Goal: Task Accomplishment & Management: Use online tool/utility

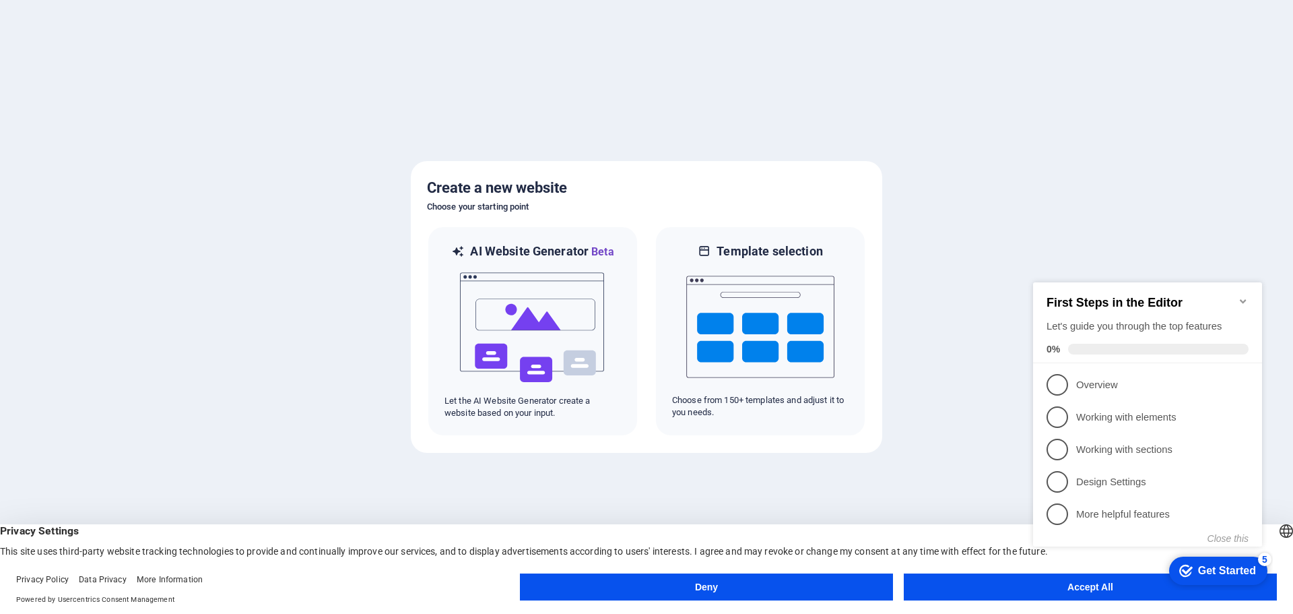
click div "checkmark Get Started 5 First Steps in the Editor Let's guide you through the t…"
click at [552, 302] on img at bounding box center [533, 327] width 148 height 135
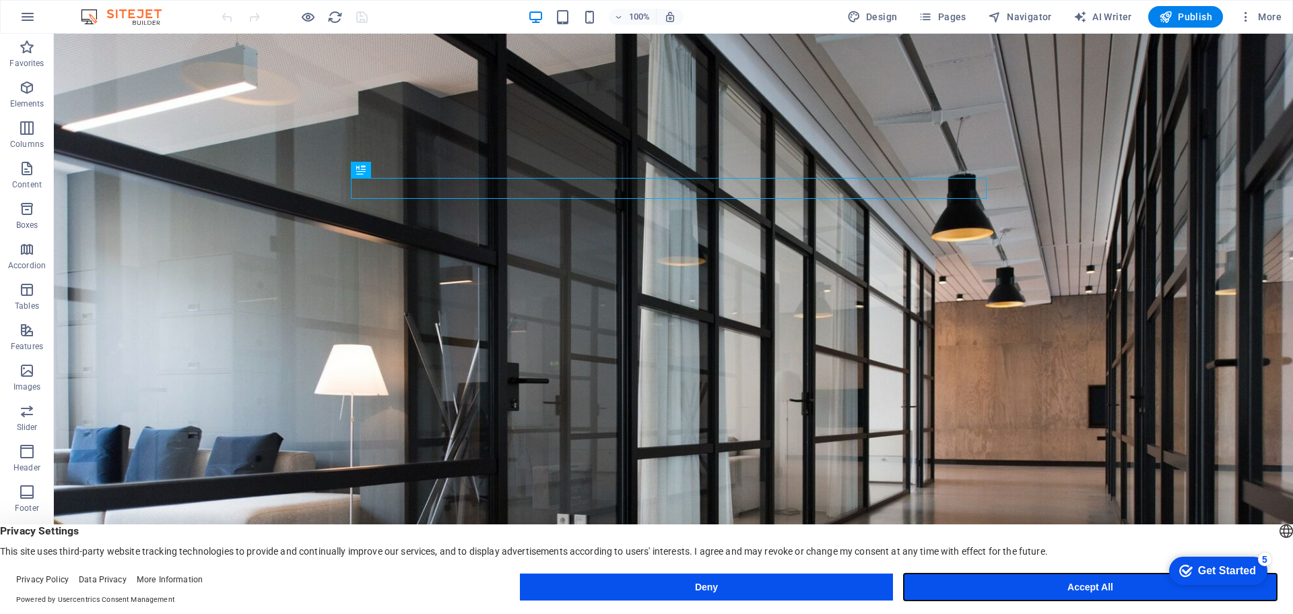
drag, startPoint x: 1130, startPoint y: 591, endPoint x: 974, endPoint y: 462, distance: 202.4
click at [1130, 591] on button "Accept All" at bounding box center [1090, 586] width 373 height 27
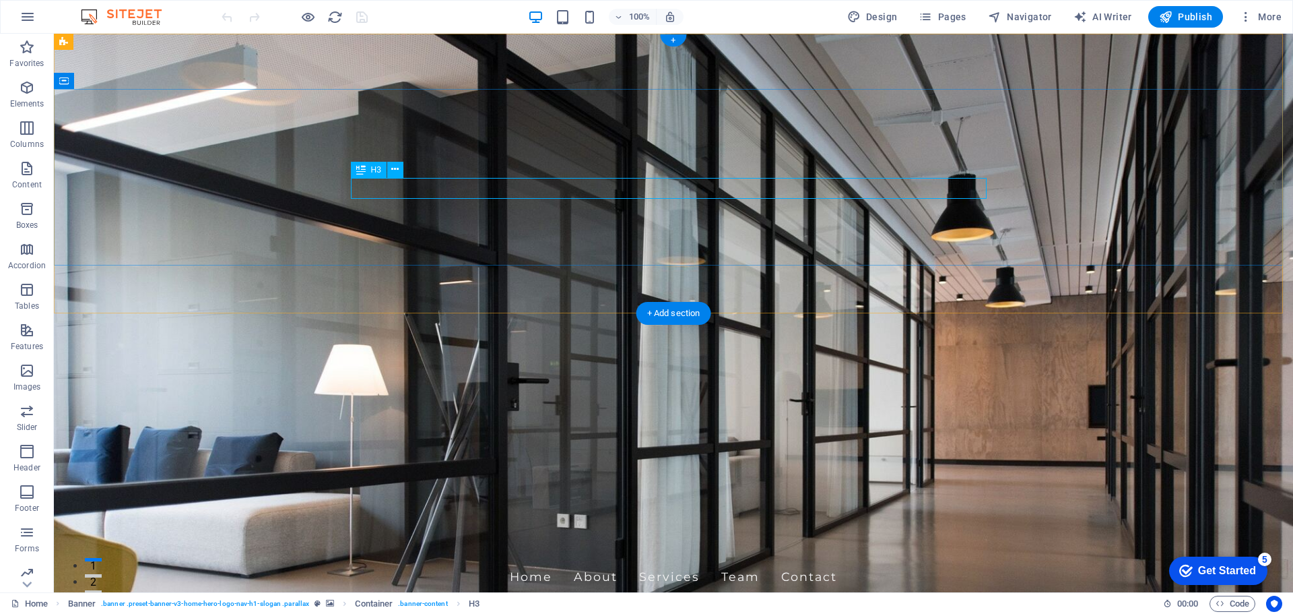
click at [699, 319] on div "+ Add section" at bounding box center [674, 313] width 75 height 23
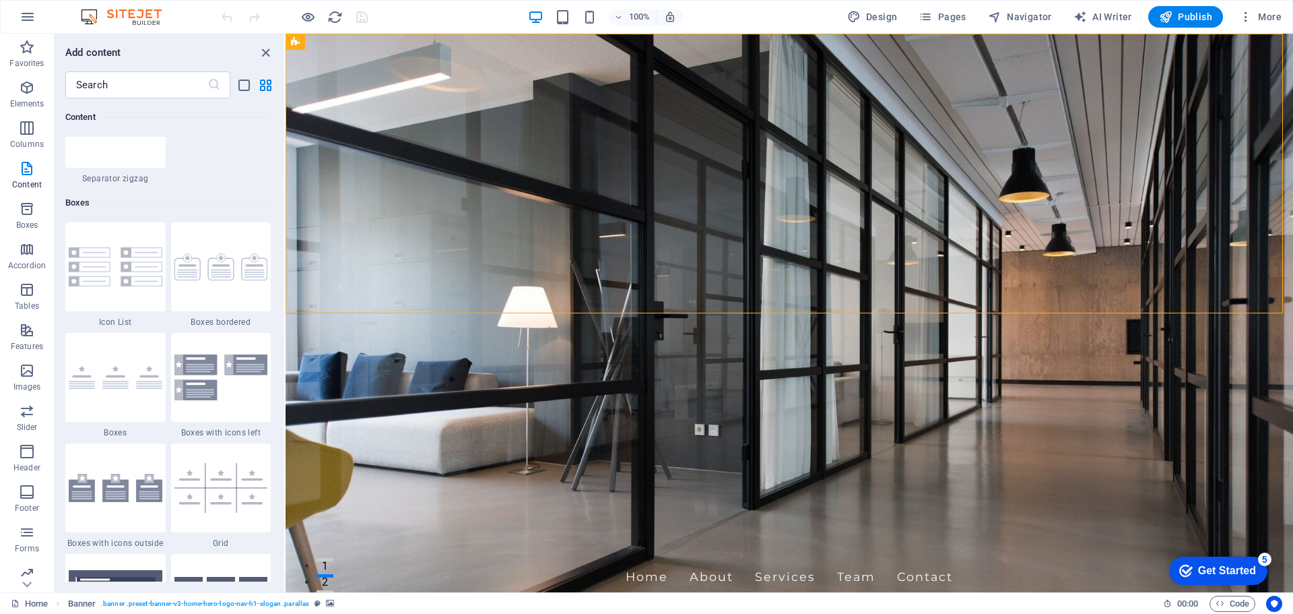
scroll to position [3637, 0]
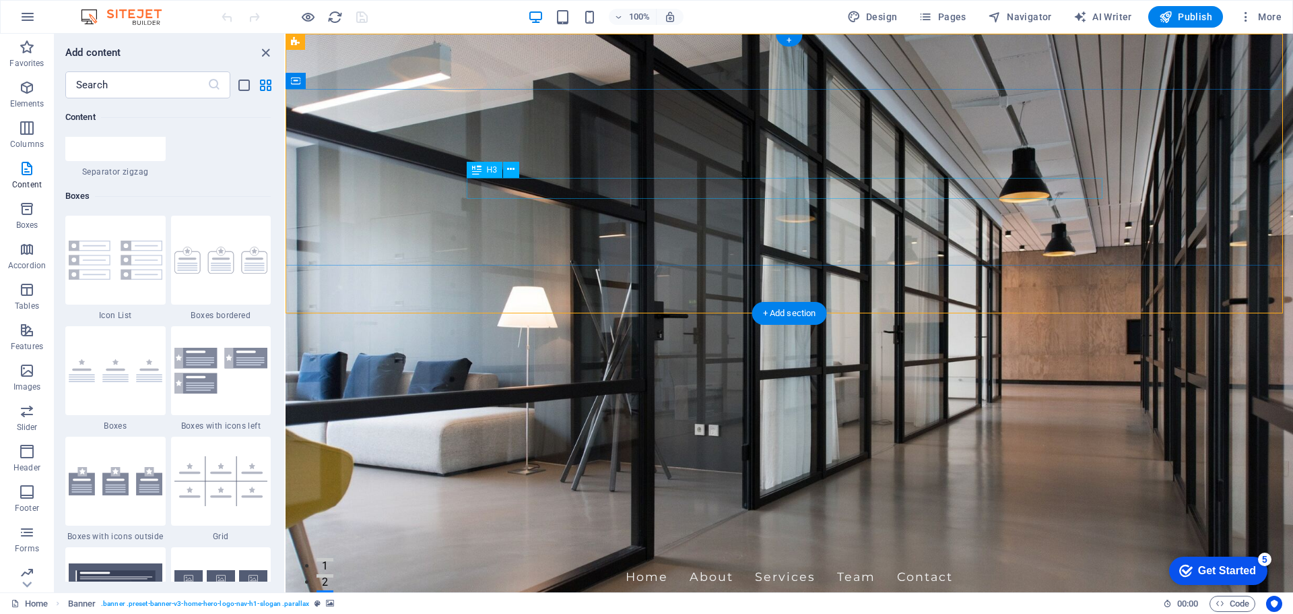
click at [509, 168] on icon at bounding box center [510, 169] width 7 height 14
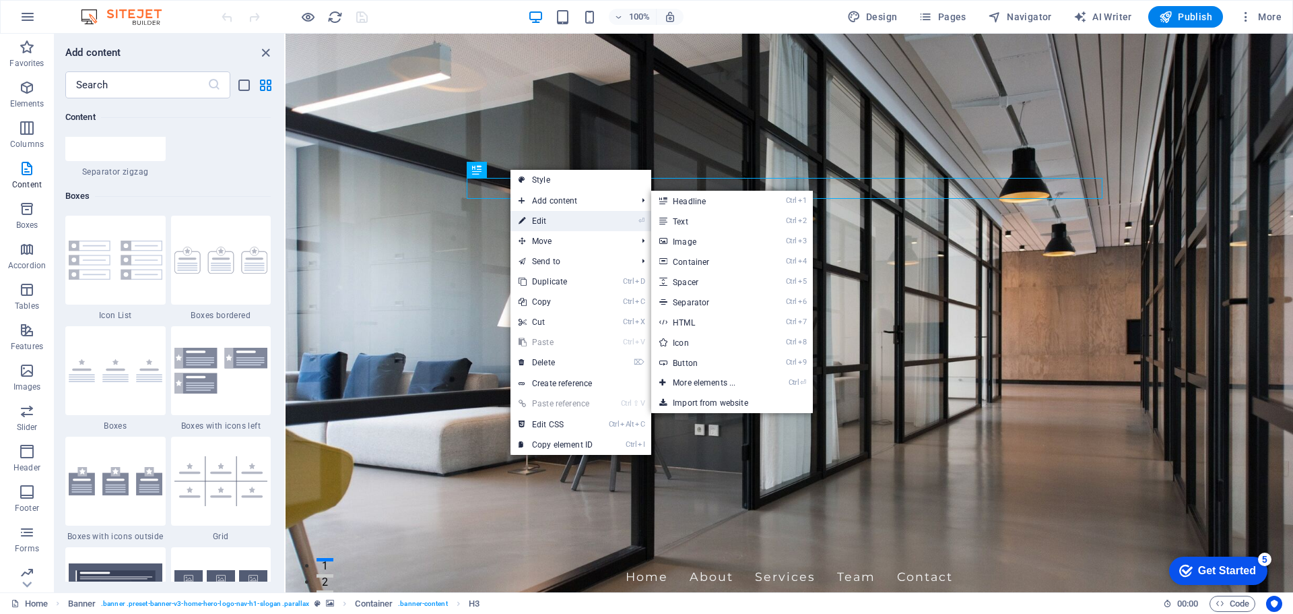
click at [544, 220] on link "⏎ Edit" at bounding box center [556, 221] width 90 height 20
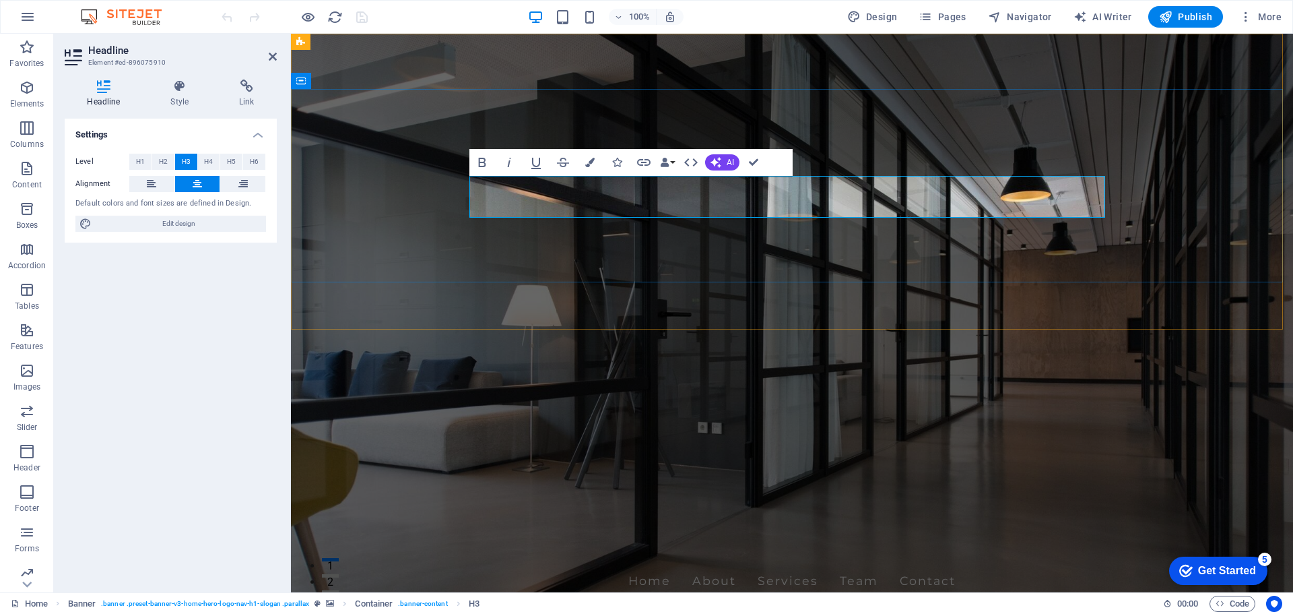
drag, startPoint x: 483, startPoint y: 189, endPoint x: 915, endPoint y: 206, distance: 432.2
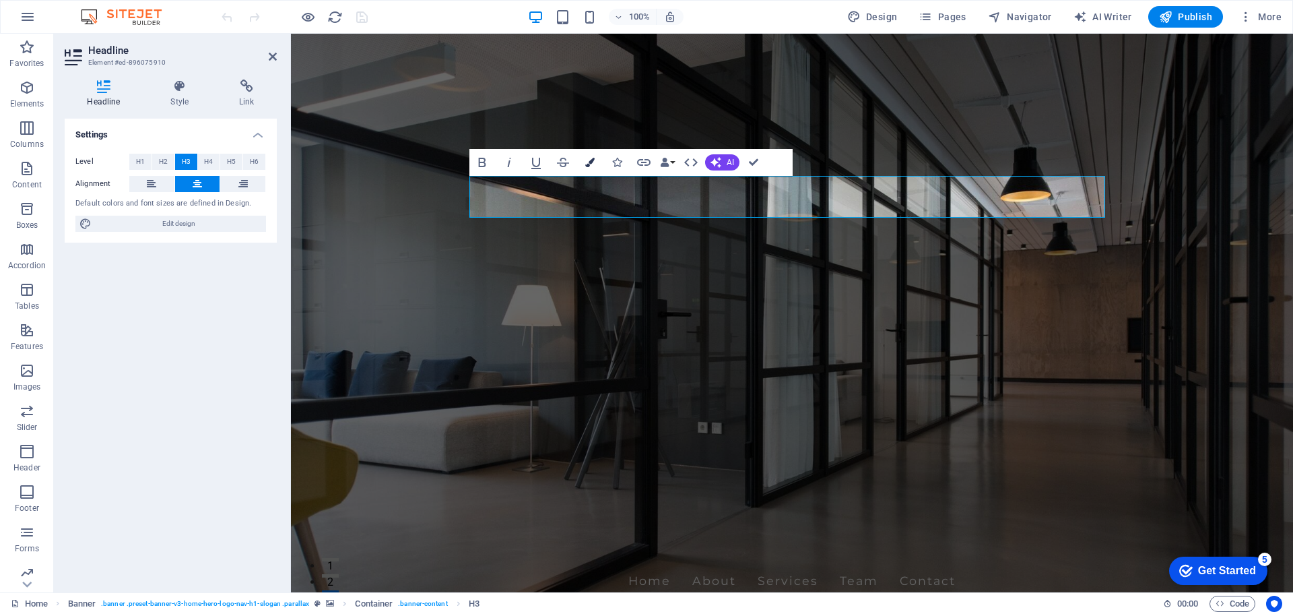
click at [591, 166] on icon "button" at bounding box center [589, 162] width 9 height 9
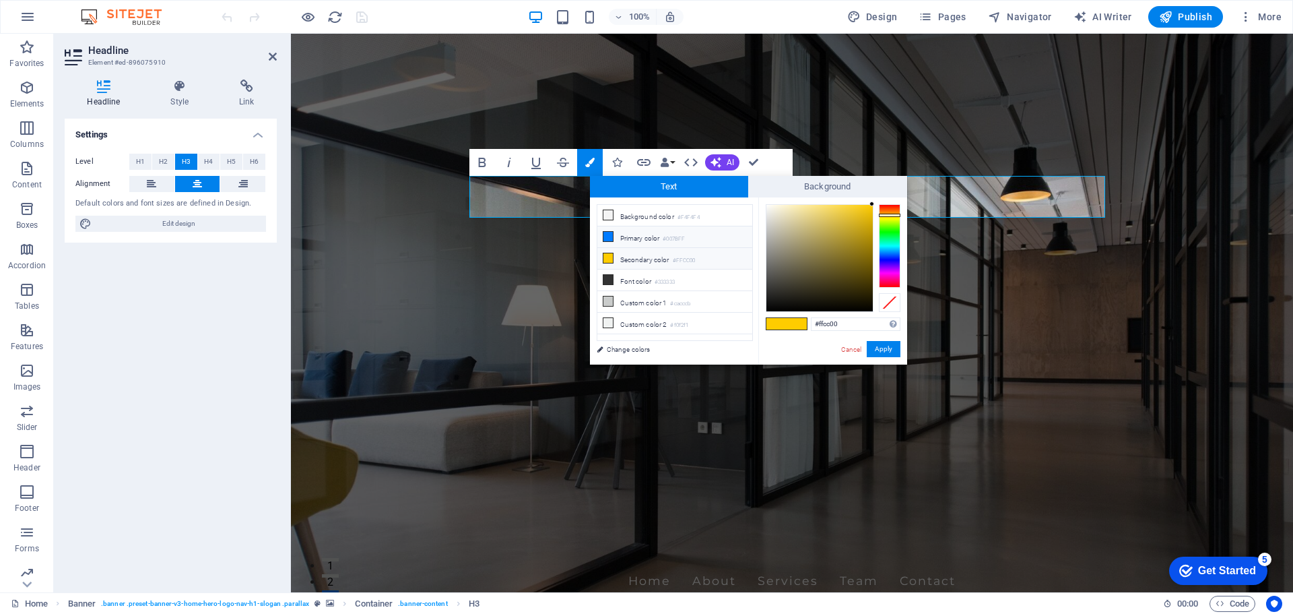
click at [647, 234] on li "Primary color #007BFF" at bounding box center [675, 237] width 155 height 22
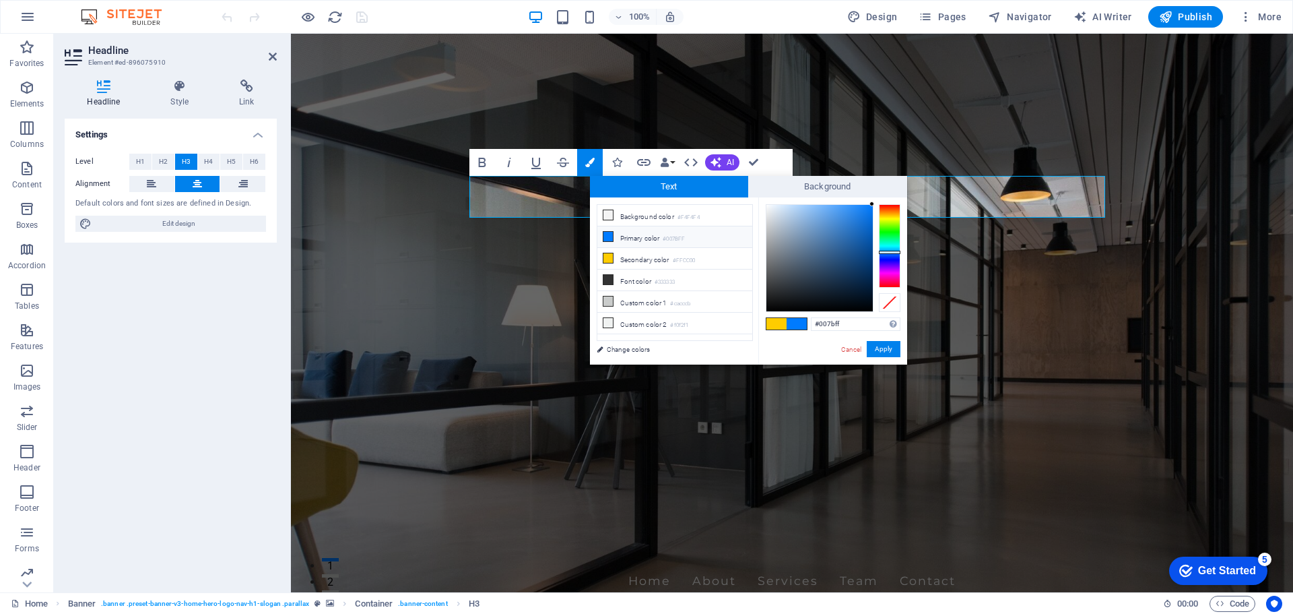
click at [631, 234] on li "Primary color #007BFF" at bounding box center [675, 237] width 155 height 22
click at [618, 234] on li "Primary color #007BFF" at bounding box center [675, 237] width 155 height 22
click at [605, 250] on li "Secondary color #FFCC00" at bounding box center [675, 259] width 155 height 22
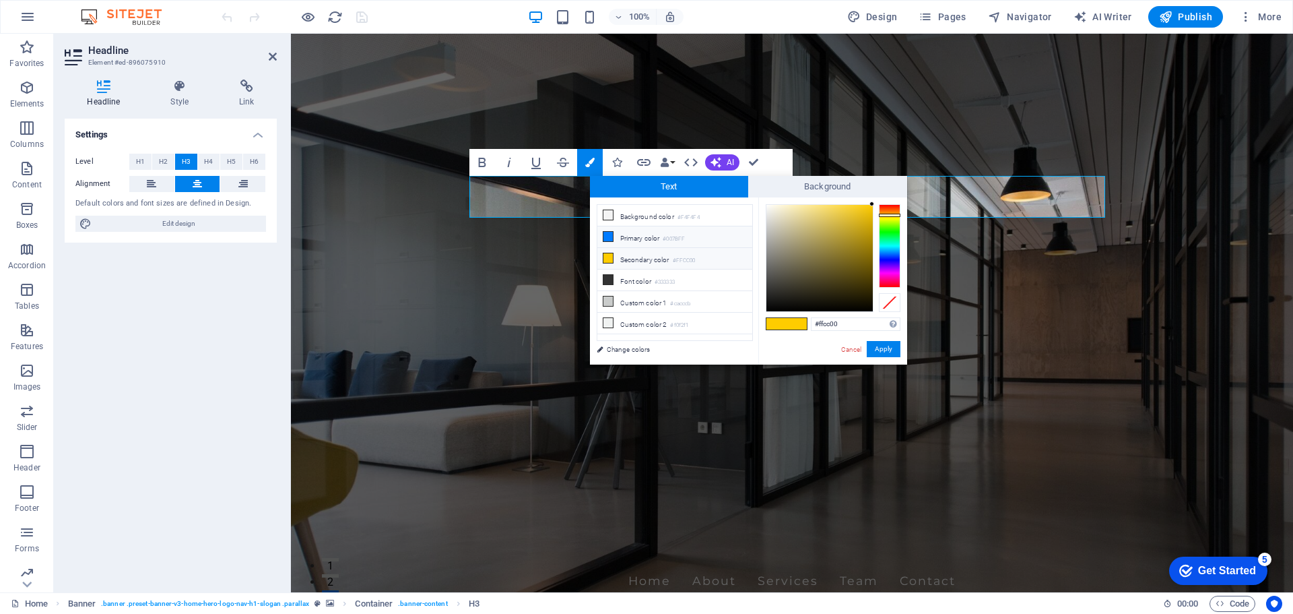
click at [606, 235] on icon at bounding box center [608, 236] width 9 height 9
type input "#007bff"
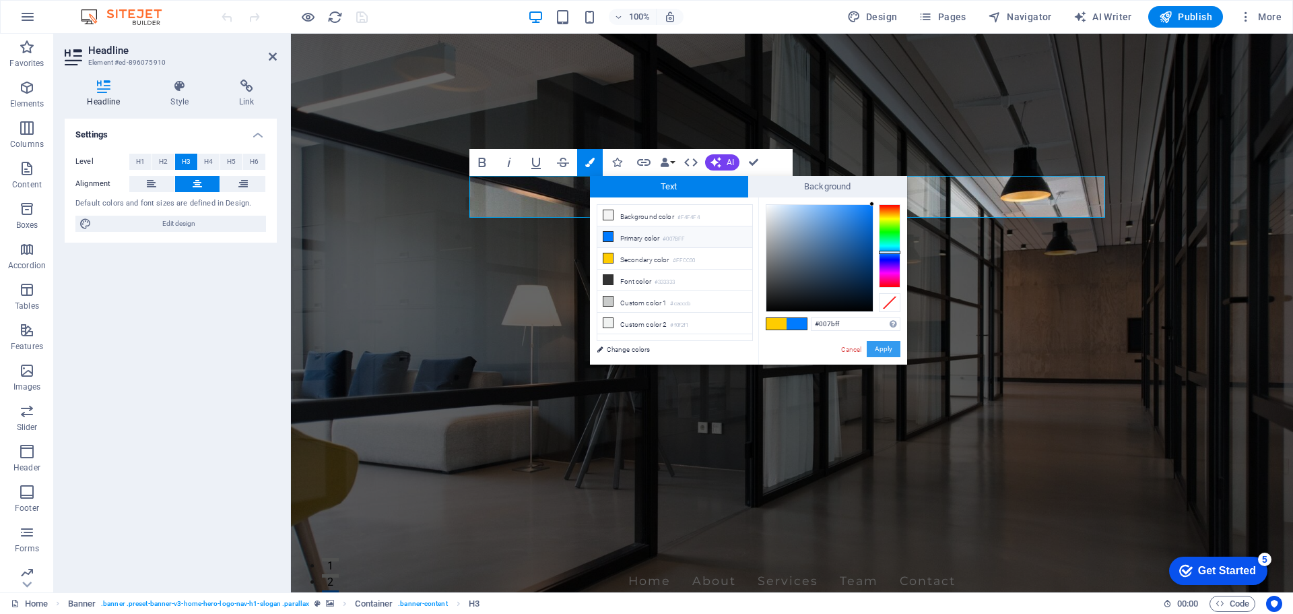
click at [880, 348] on button "Apply" at bounding box center [884, 349] width 34 height 16
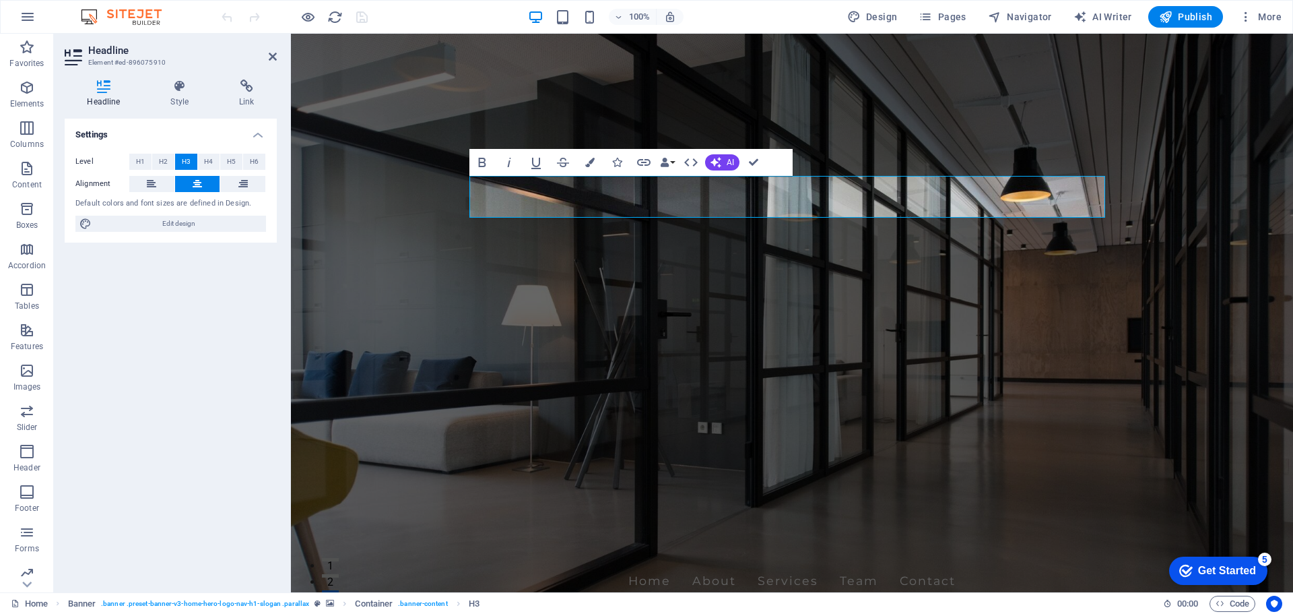
click at [854, 284] on figure at bounding box center [792, 313] width 1002 height 558
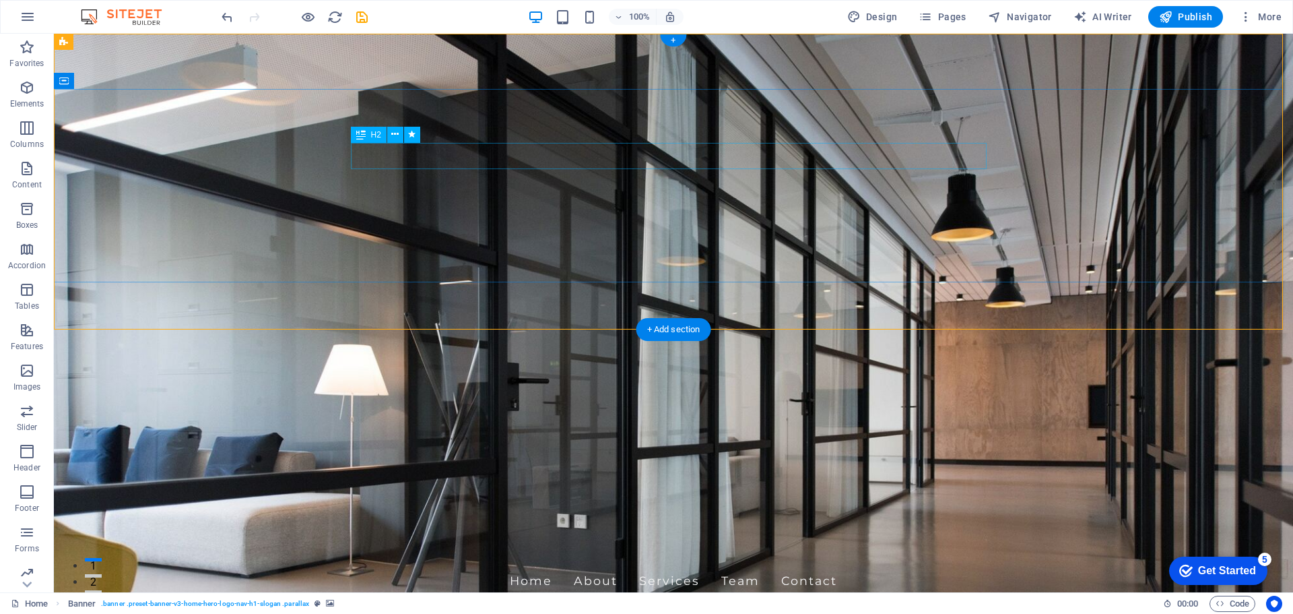
click at [395, 133] on icon at bounding box center [394, 134] width 7 height 14
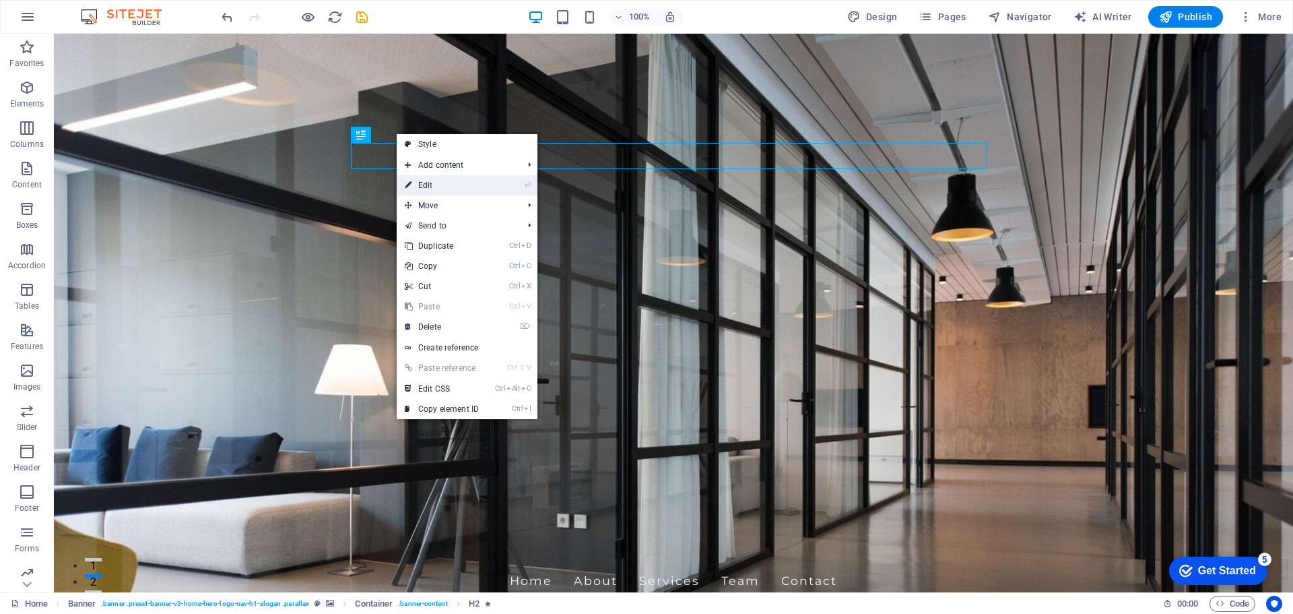
click at [426, 189] on link "⏎ Edit" at bounding box center [442, 185] width 90 height 20
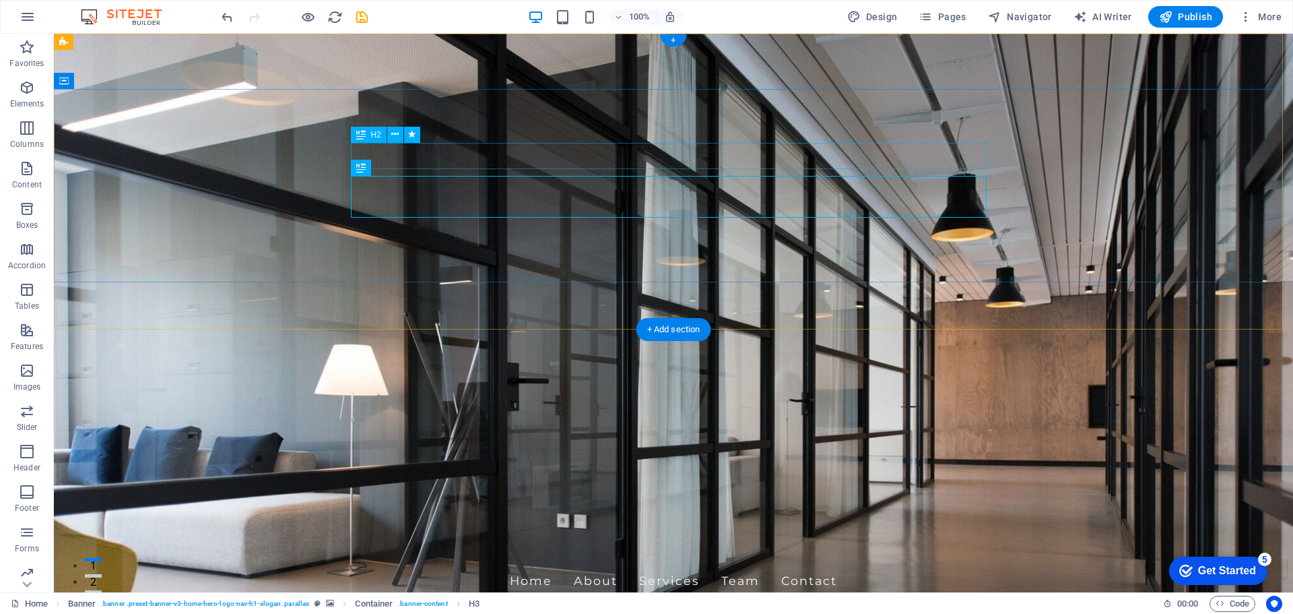
click at [393, 134] on icon at bounding box center [394, 134] width 7 height 14
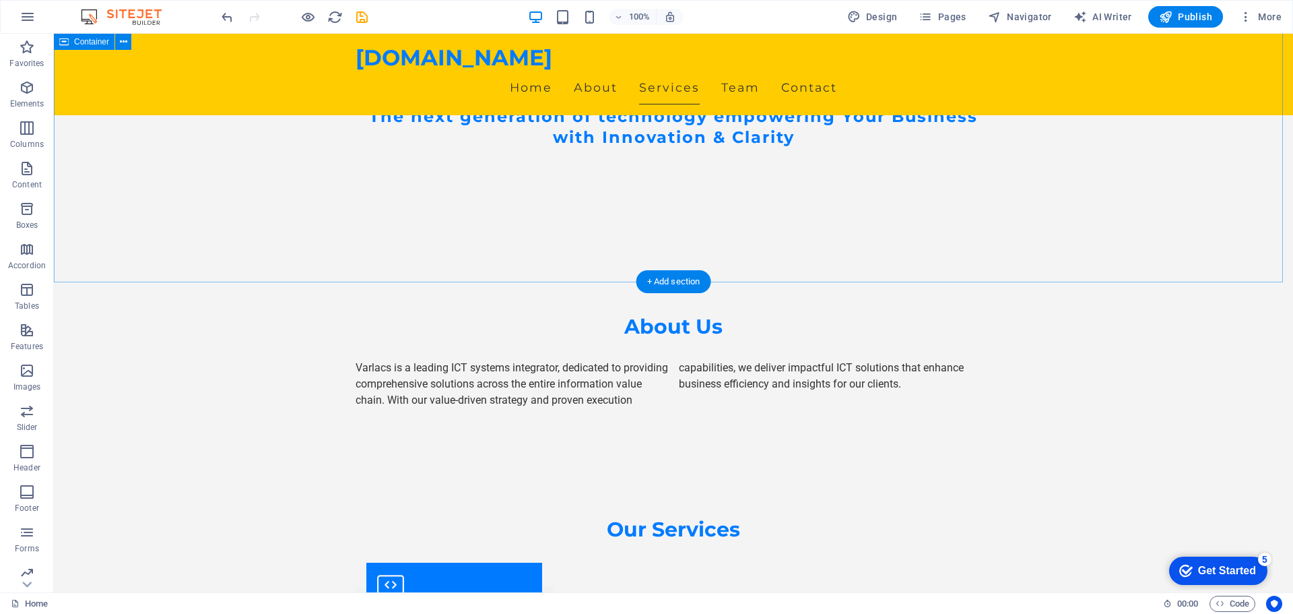
scroll to position [943, 0]
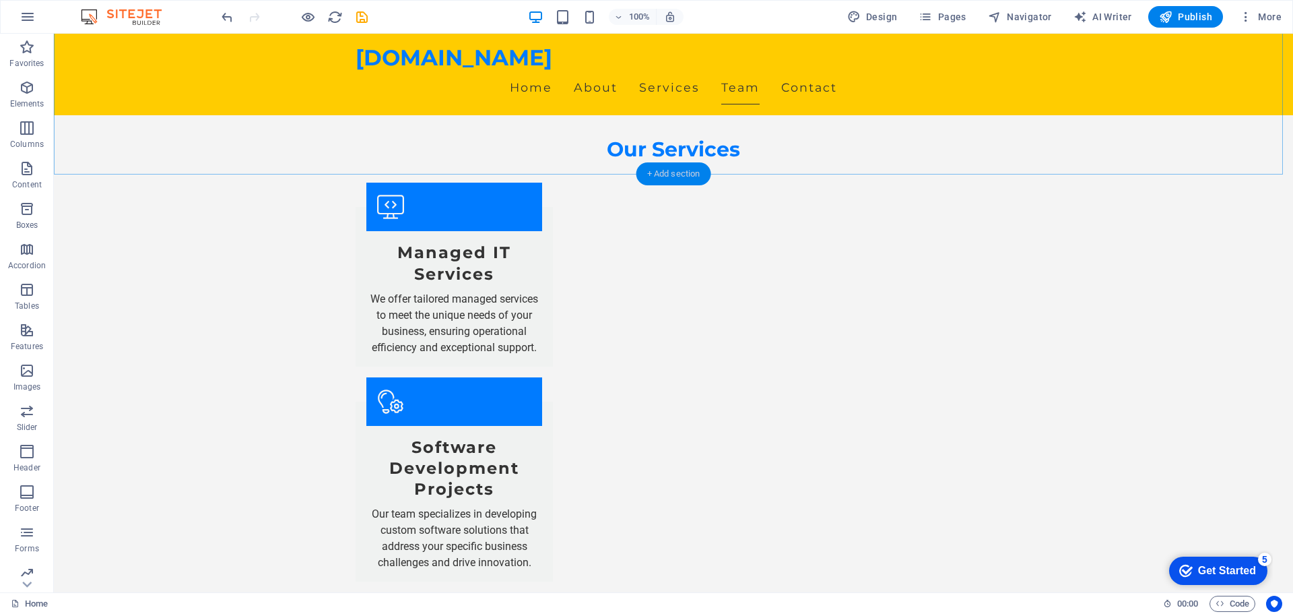
click at [654, 174] on div "+ Add section" at bounding box center [674, 173] width 75 height 23
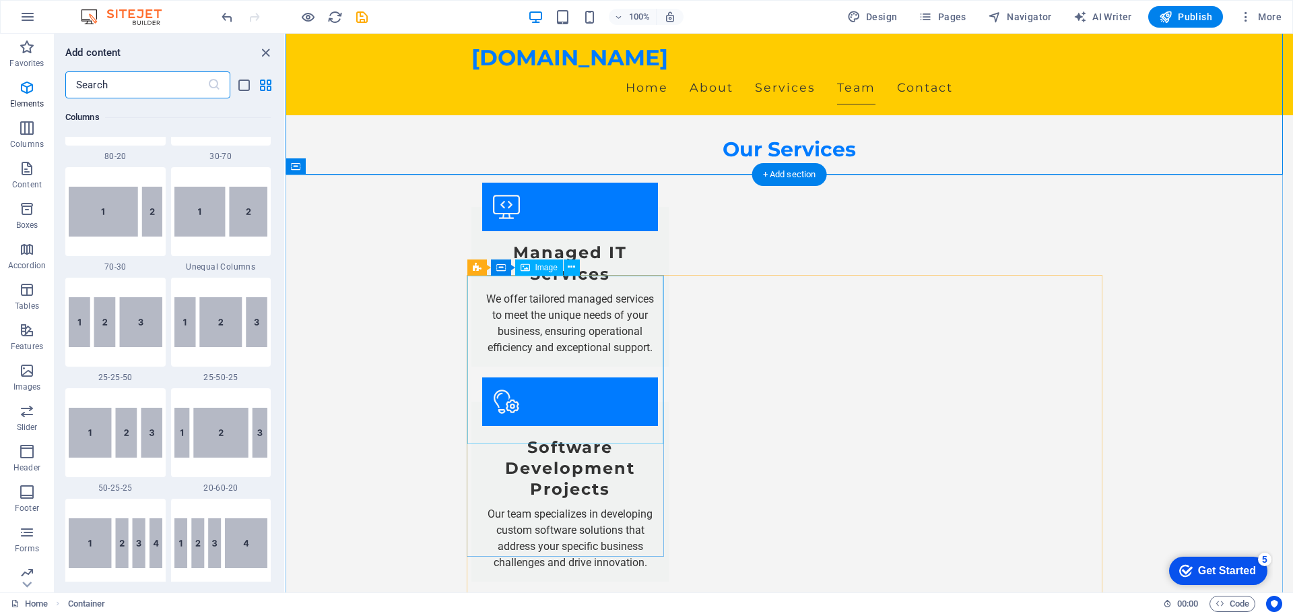
scroll to position [2357, 0]
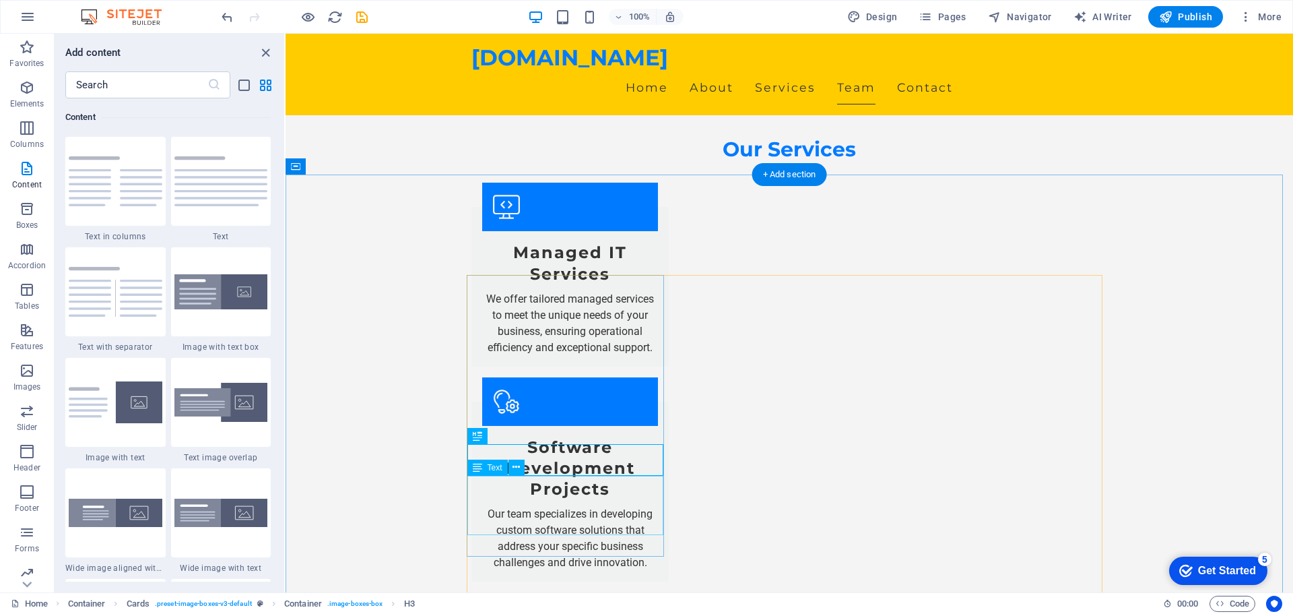
click at [517, 469] on icon at bounding box center [516, 467] width 7 height 14
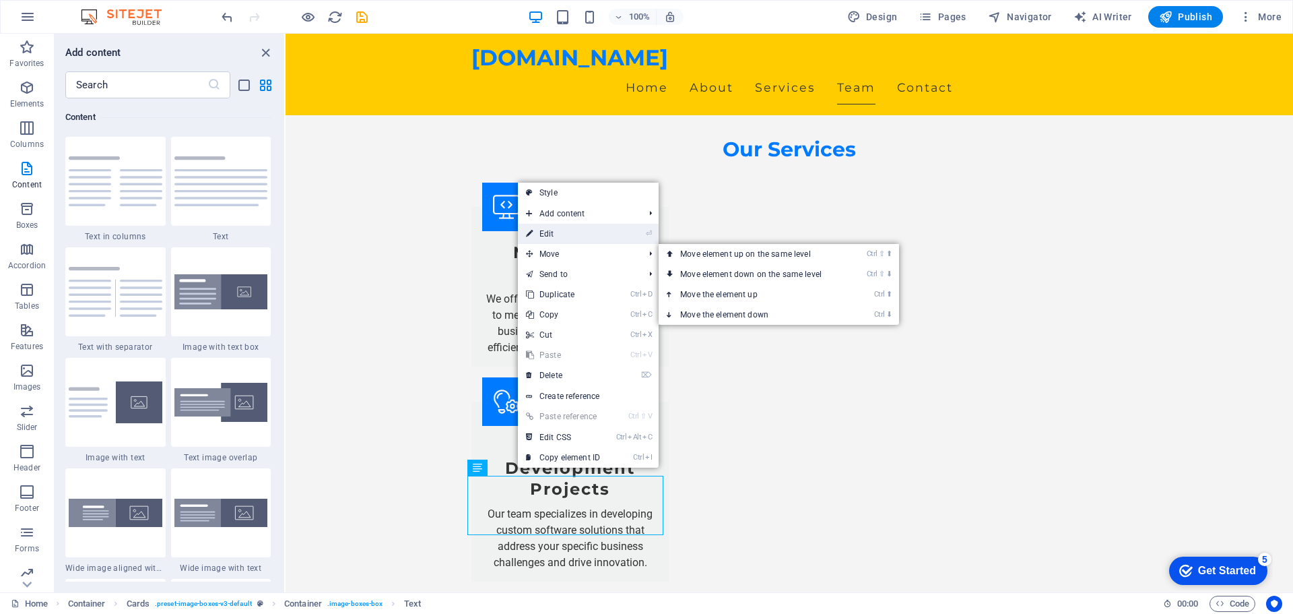
click at [558, 235] on link "⏎ Edit" at bounding box center [563, 234] width 90 height 20
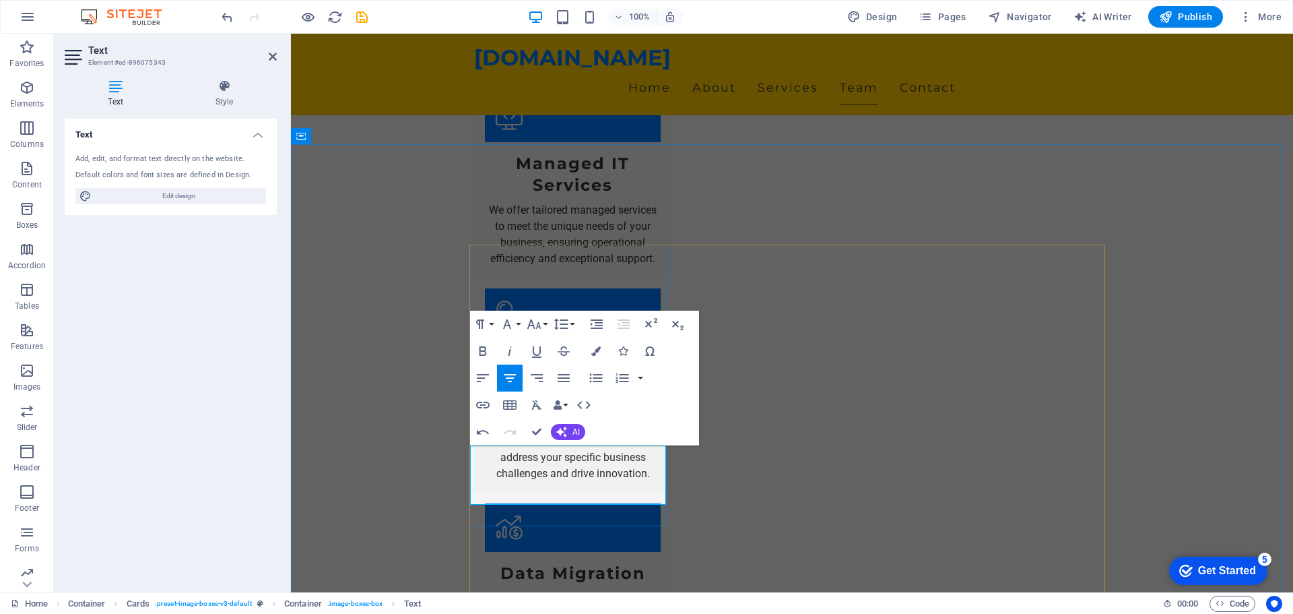
scroll to position [1078, 0]
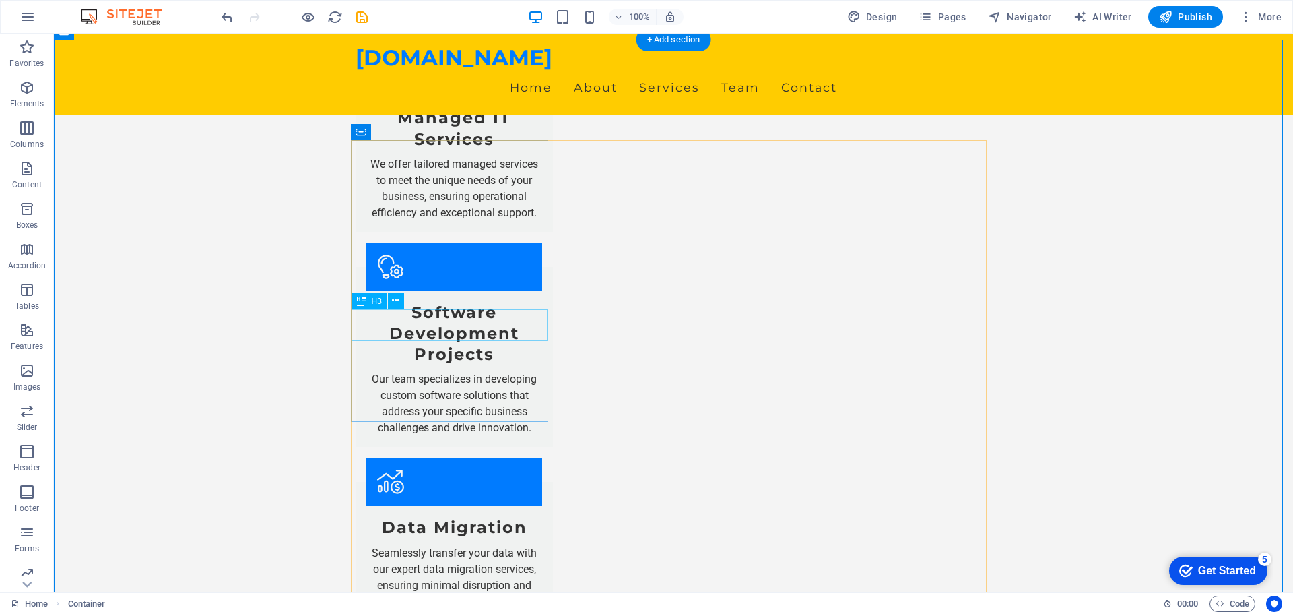
click at [390, 298] on button at bounding box center [396, 301] width 16 height 16
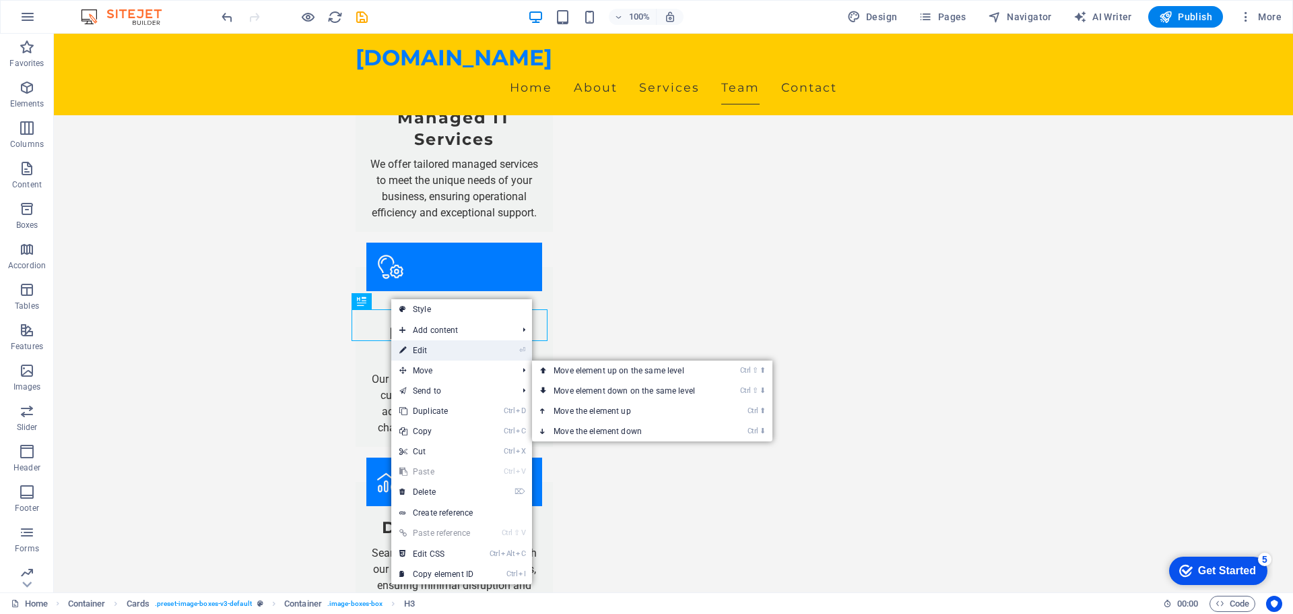
click at [426, 349] on link "⏎ Edit" at bounding box center [436, 350] width 90 height 20
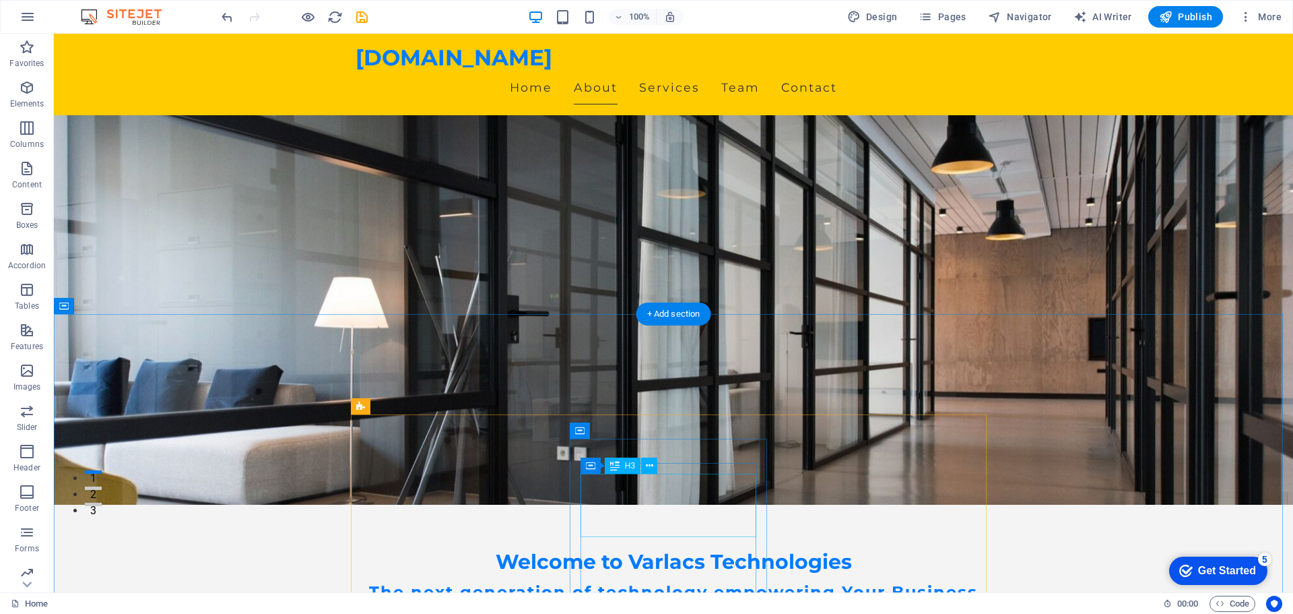
scroll to position [0, 0]
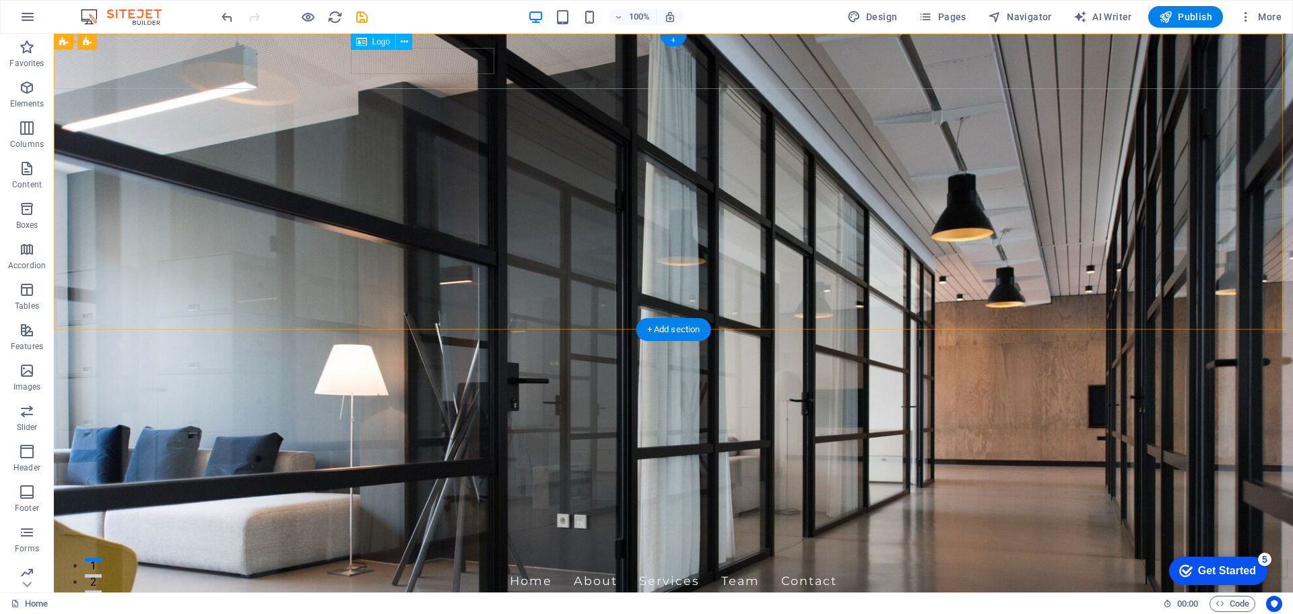
click at [443, 538] on div "[DOMAIN_NAME]" at bounding box center [674, 551] width 636 height 26
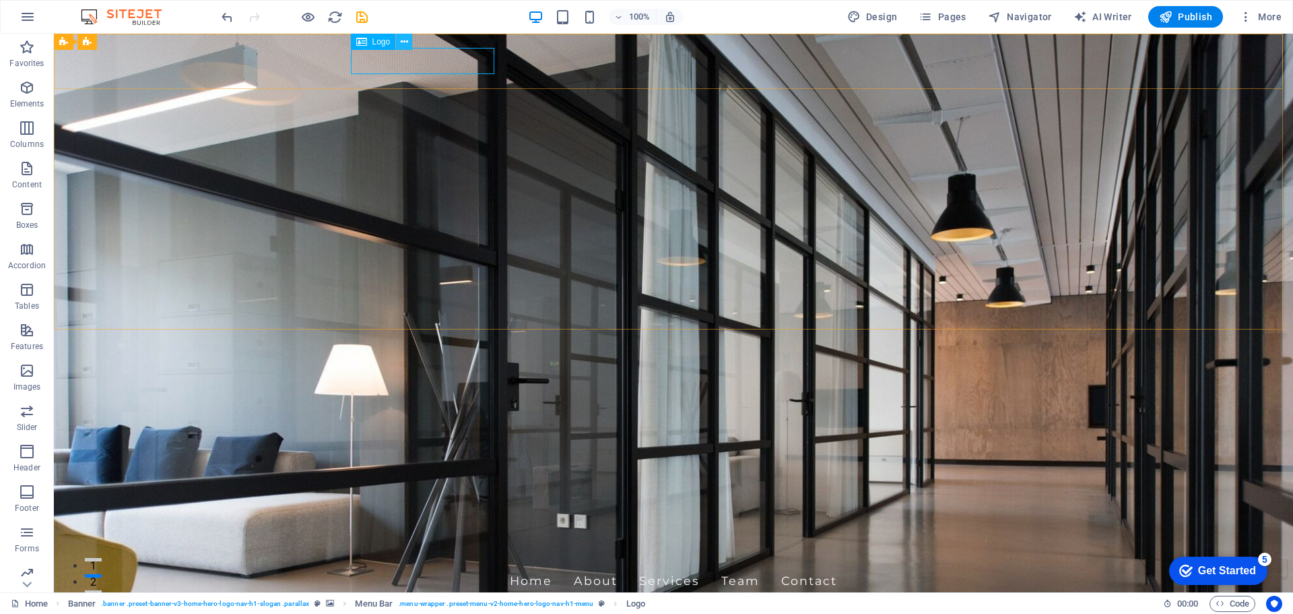
click at [406, 42] on icon at bounding box center [404, 42] width 7 height 14
click at [361, 43] on icon at bounding box center [361, 42] width 11 height 16
click at [403, 42] on icon at bounding box center [404, 42] width 7 height 14
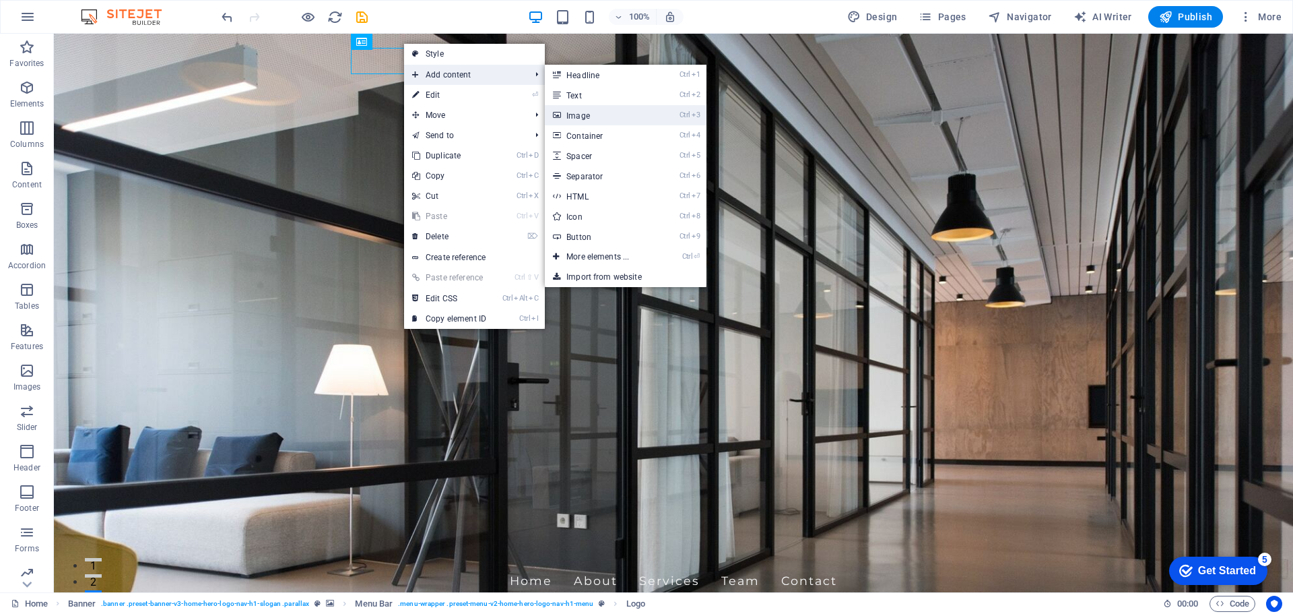
click at [587, 113] on link "Ctrl 3 Image" at bounding box center [600, 115] width 111 height 20
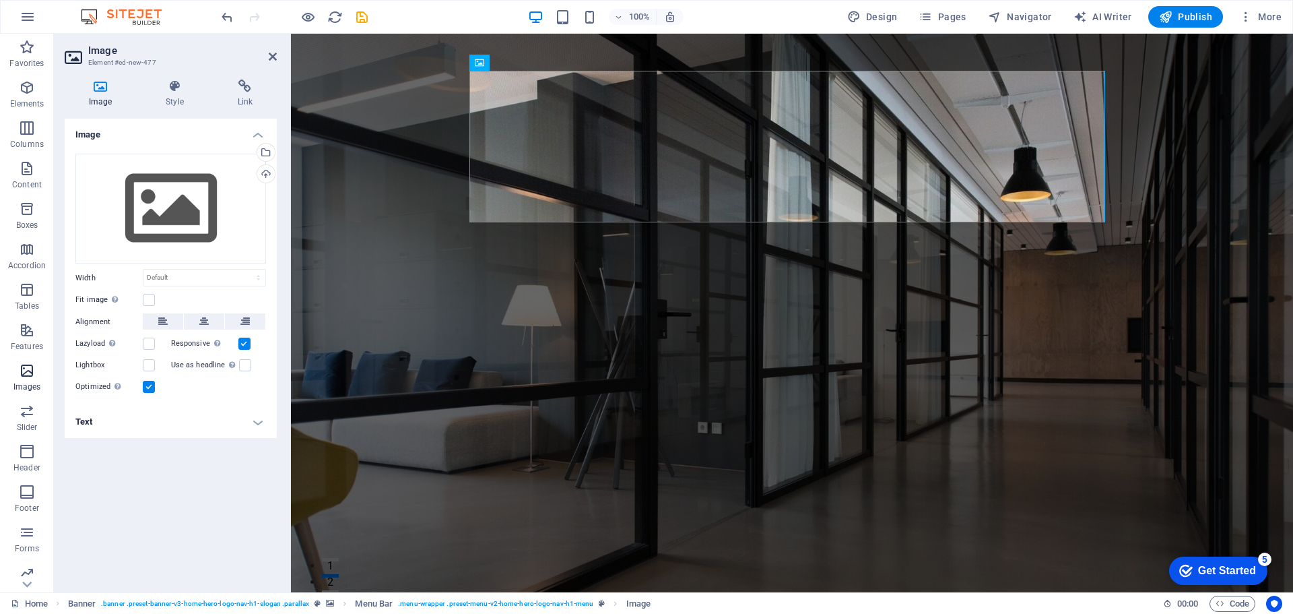
scroll to position [48, 0]
click at [175, 197] on div "Drag files here, click to choose files or select files from Files or our free s…" at bounding box center [170, 209] width 191 height 110
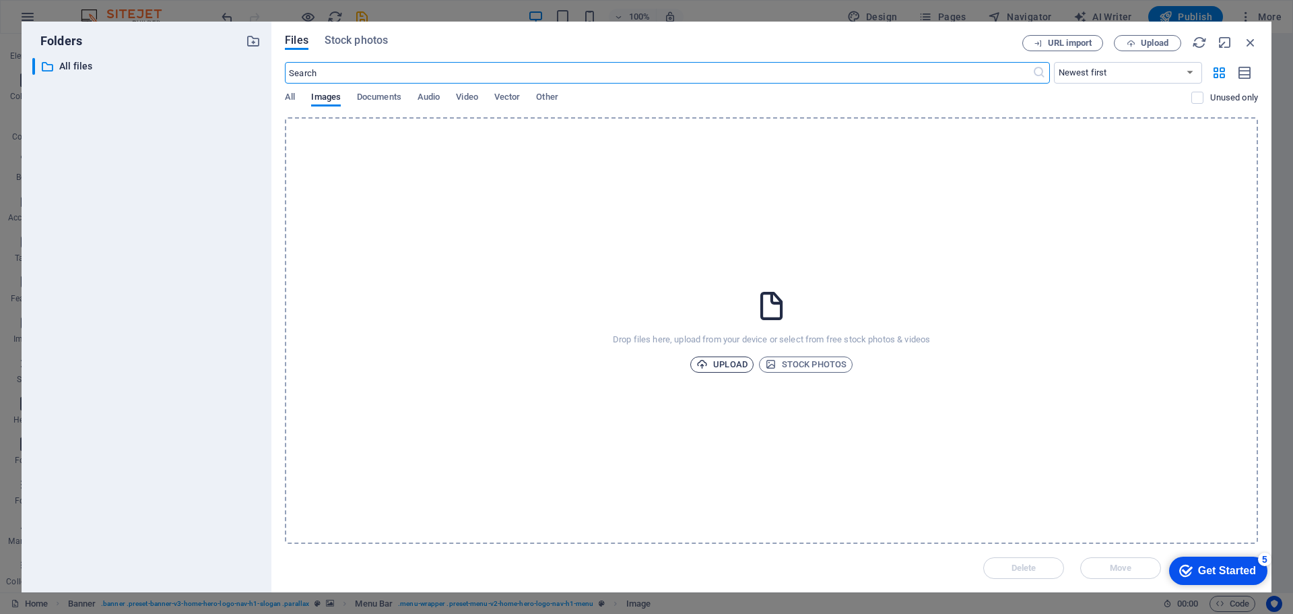
click at [724, 363] on span "Upload" at bounding box center [722, 364] width 51 height 16
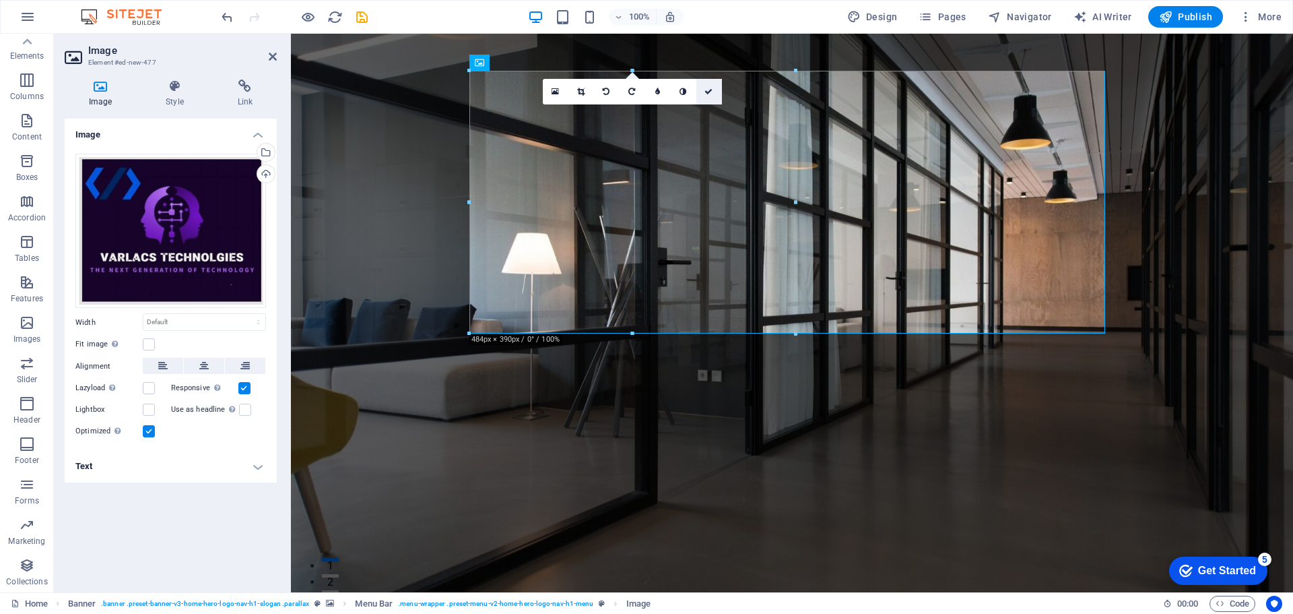
click at [712, 93] on icon at bounding box center [709, 92] width 8 height 8
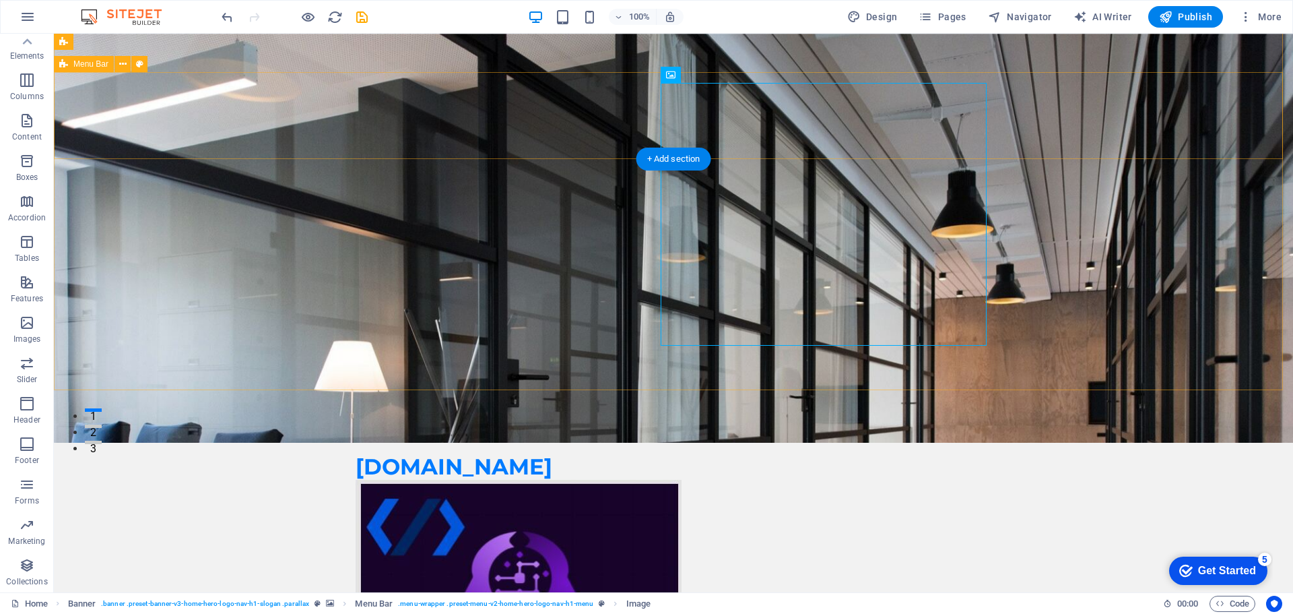
scroll to position [0, 0]
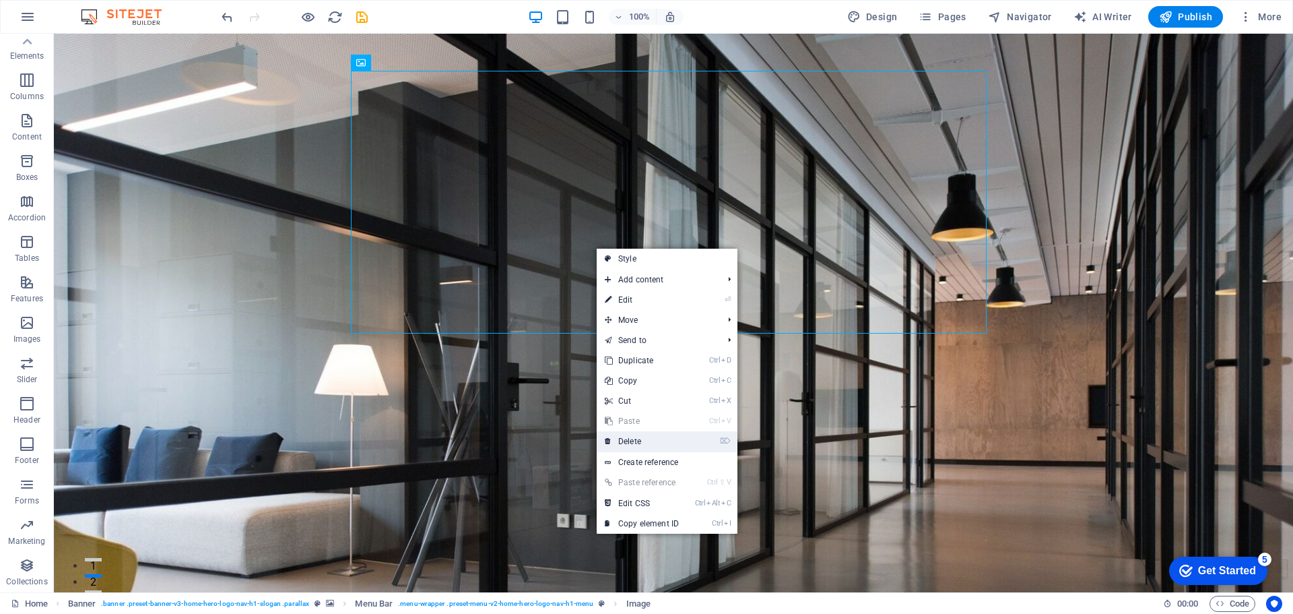
click at [641, 439] on link "⌦ Delete" at bounding box center [642, 441] width 90 height 20
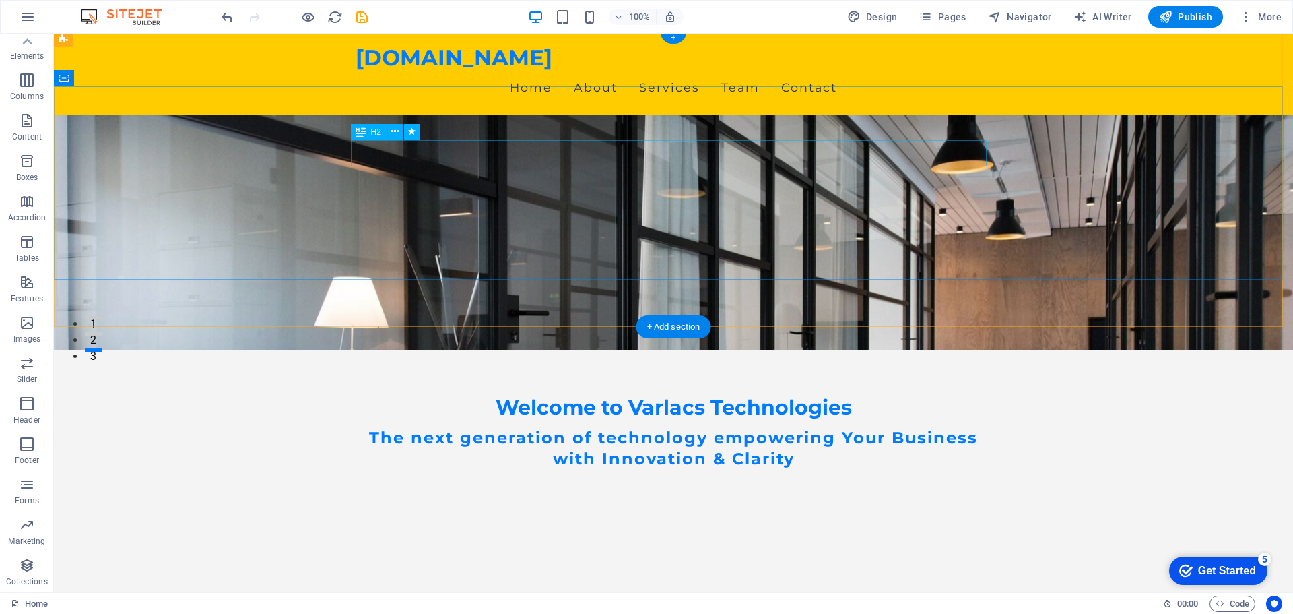
scroll to position [337, 0]
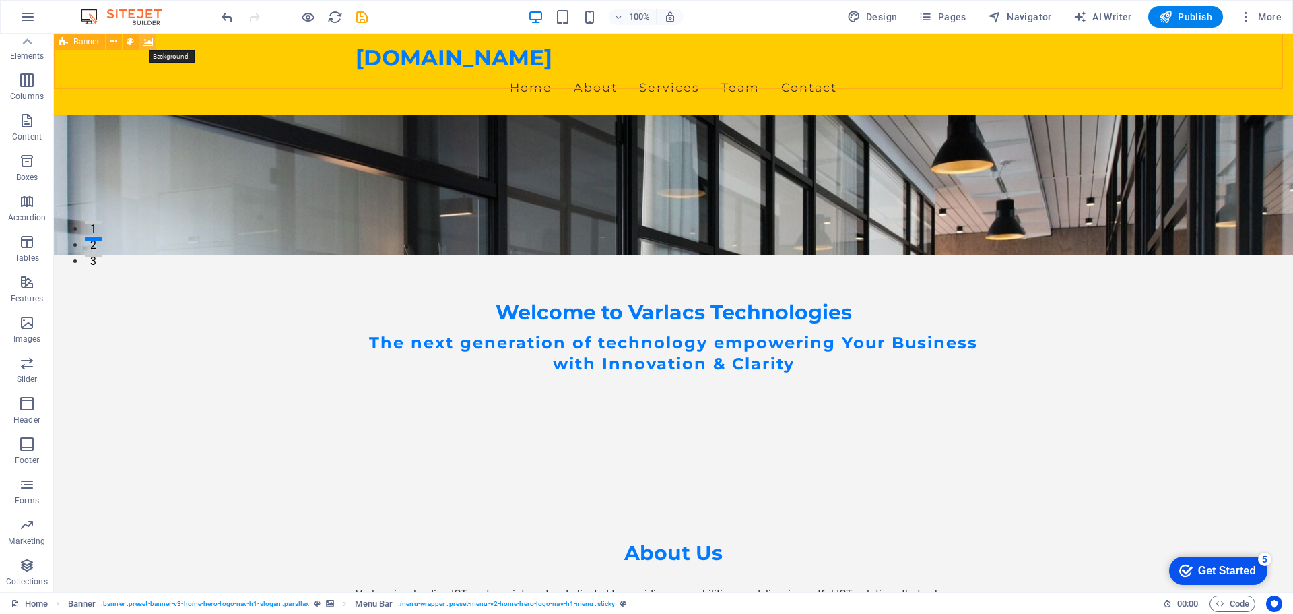
click at [148, 42] on icon at bounding box center [148, 42] width 10 height 14
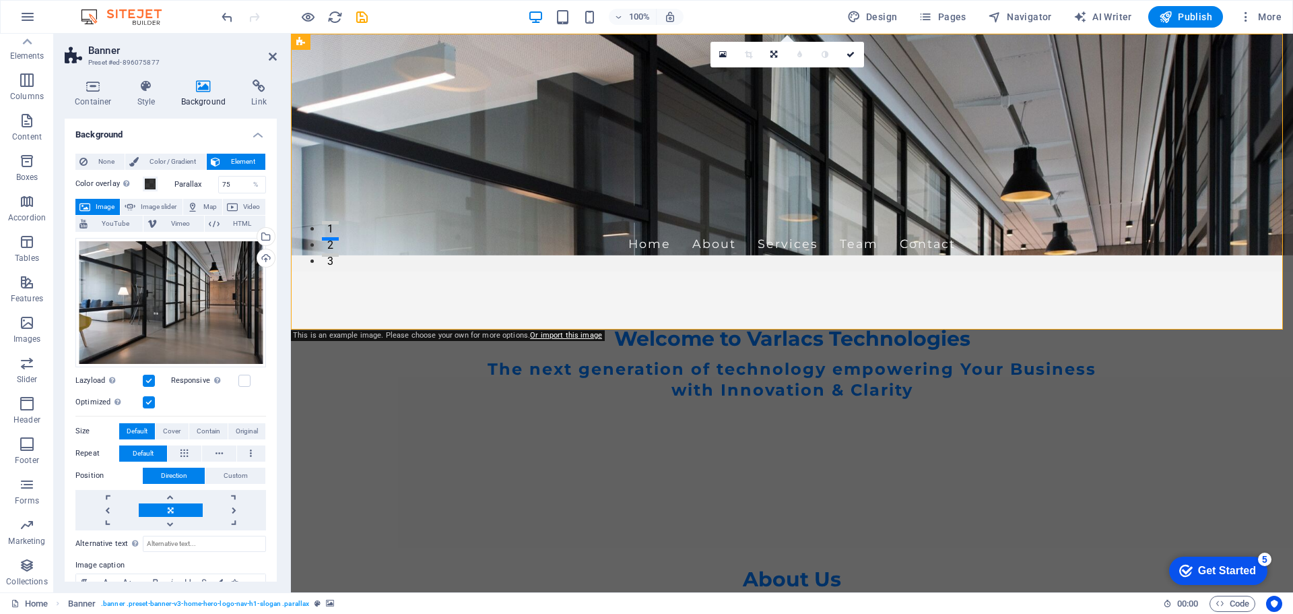
scroll to position [0, 0]
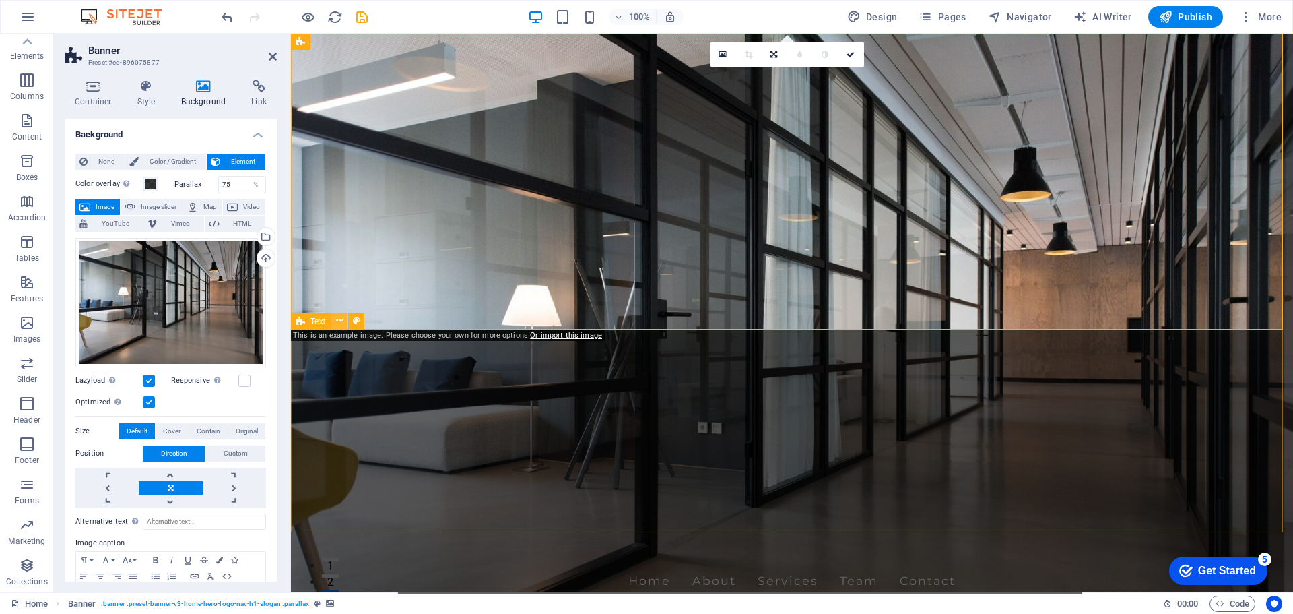
click at [344, 321] on button at bounding box center [339, 321] width 16 height 16
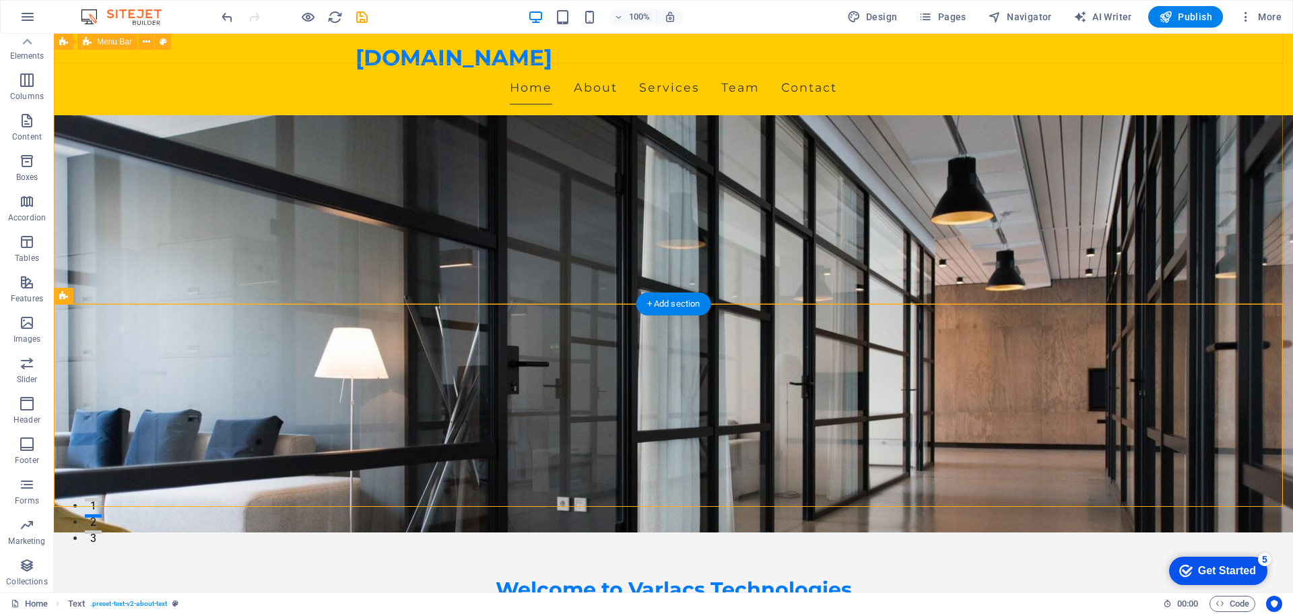
scroll to position [67, 0]
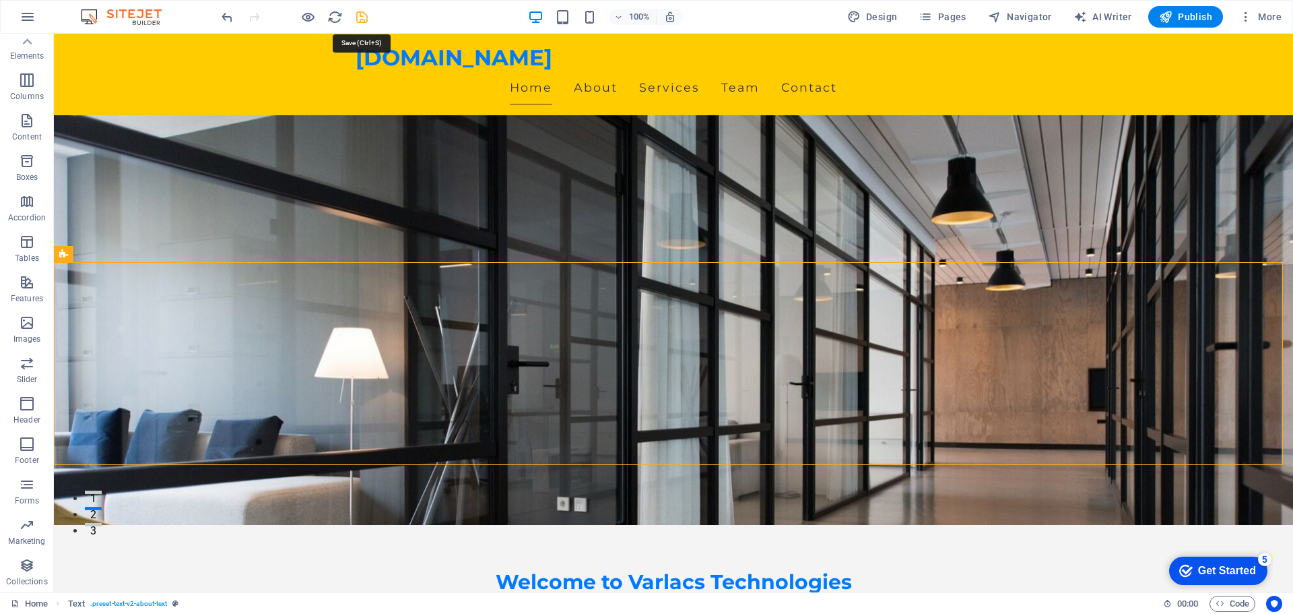
click at [357, 16] on icon "save" at bounding box center [361, 16] width 15 height 15
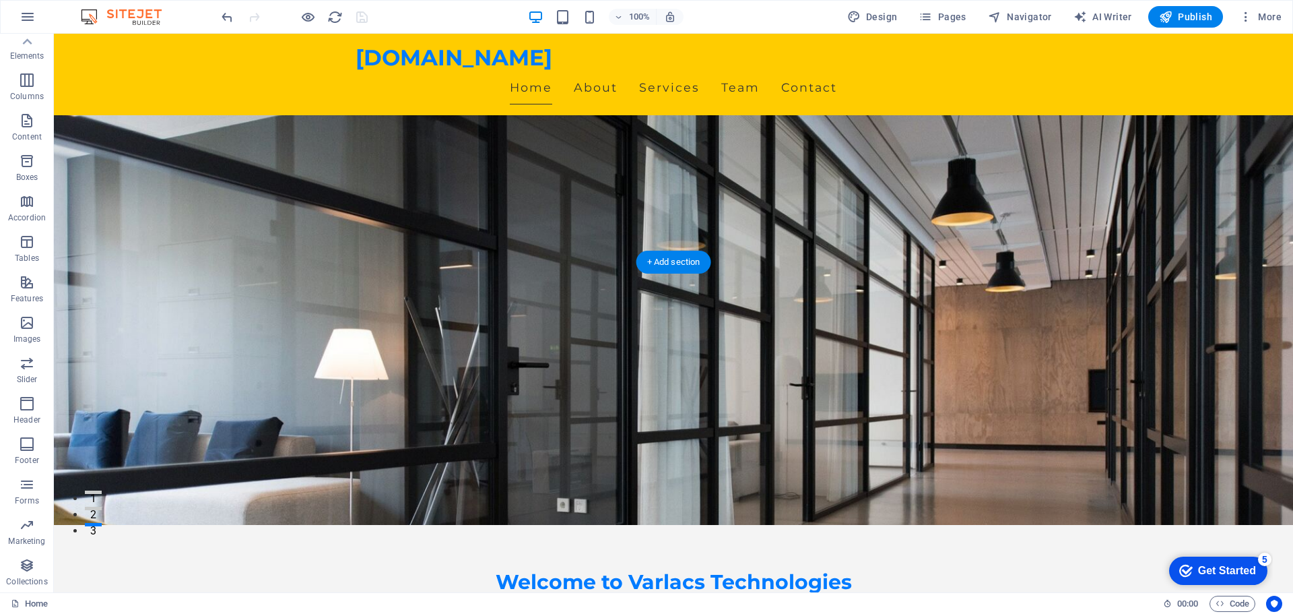
scroll to position [0, 0]
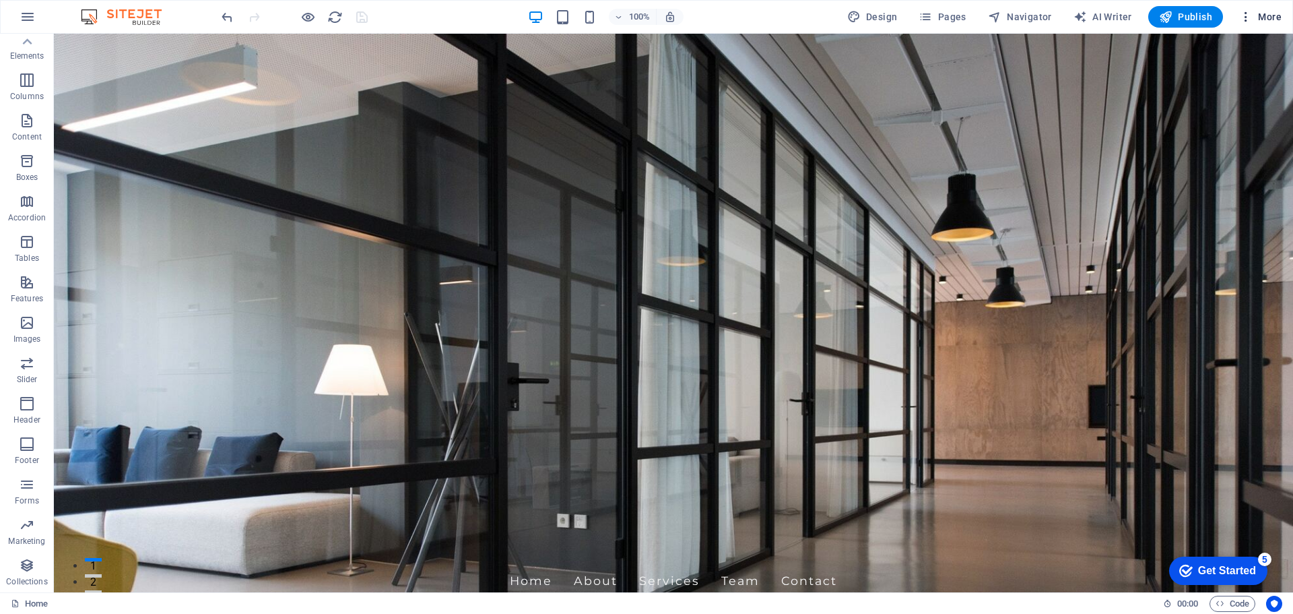
click at [1251, 14] on icon "button" at bounding box center [1246, 16] width 13 height 13
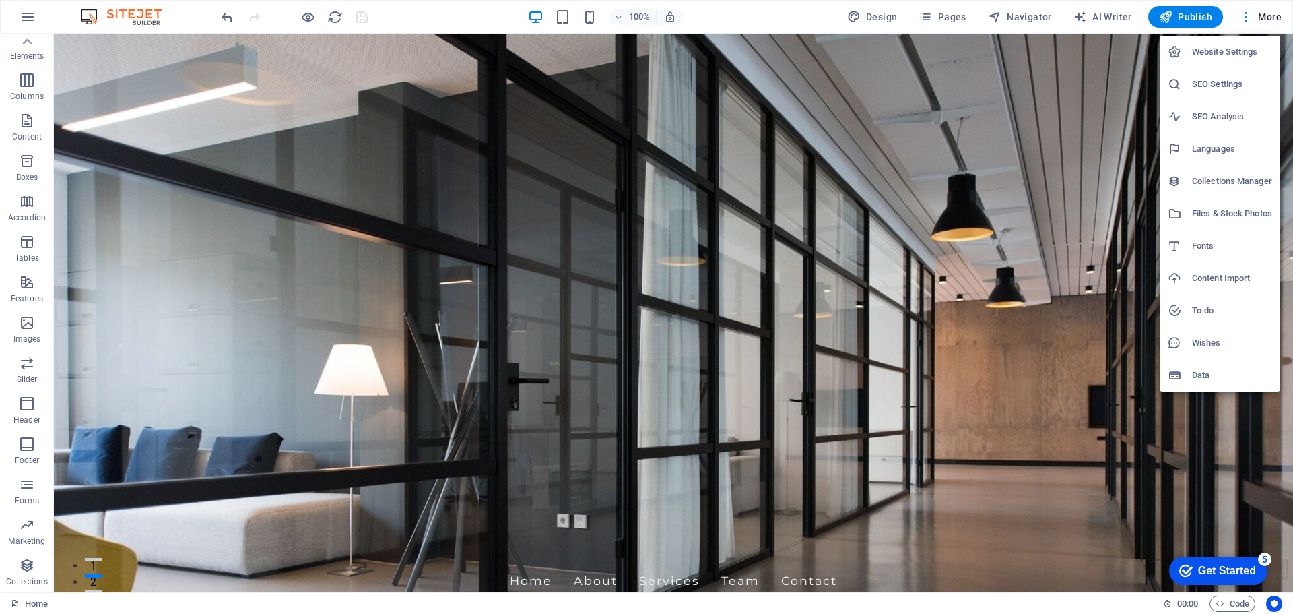
click at [1200, 49] on h6 "Website Settings" at bounding box center [1232, 52] width 80 height 16
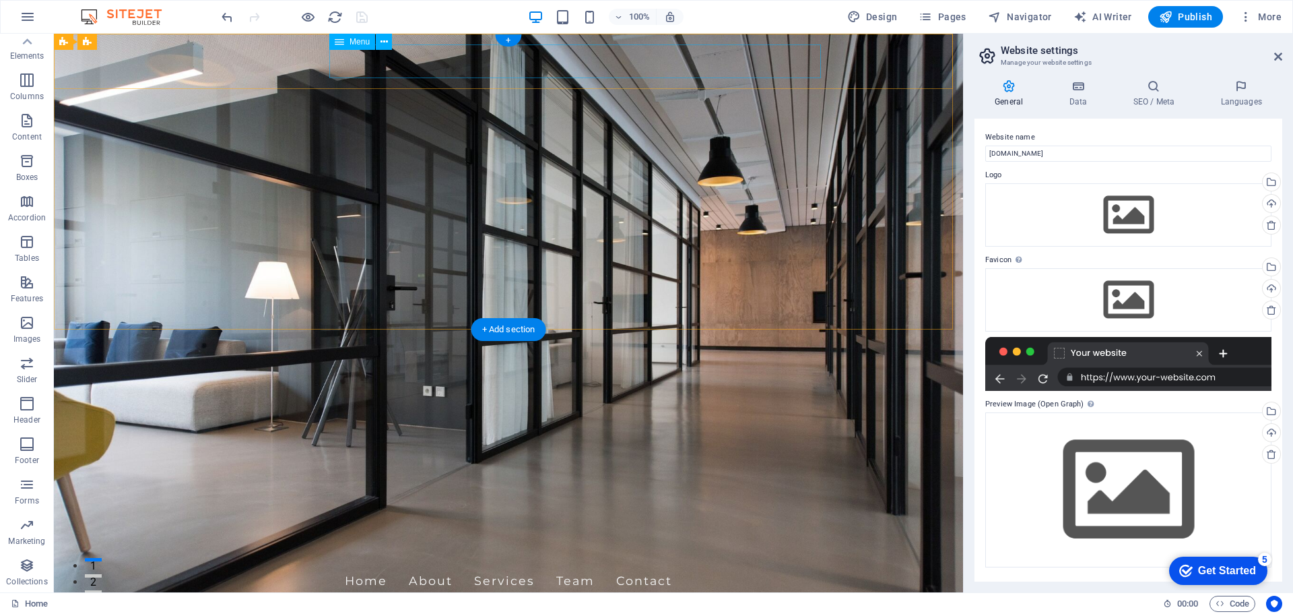
click at [594, 564] on nav "Home About Services Team Contact" at bounding box center [509, 581] width 636 height 34
click at [648, 564] on nav "Home About Services Team Contact" at bounding box center [509, 581] width 636 height 34
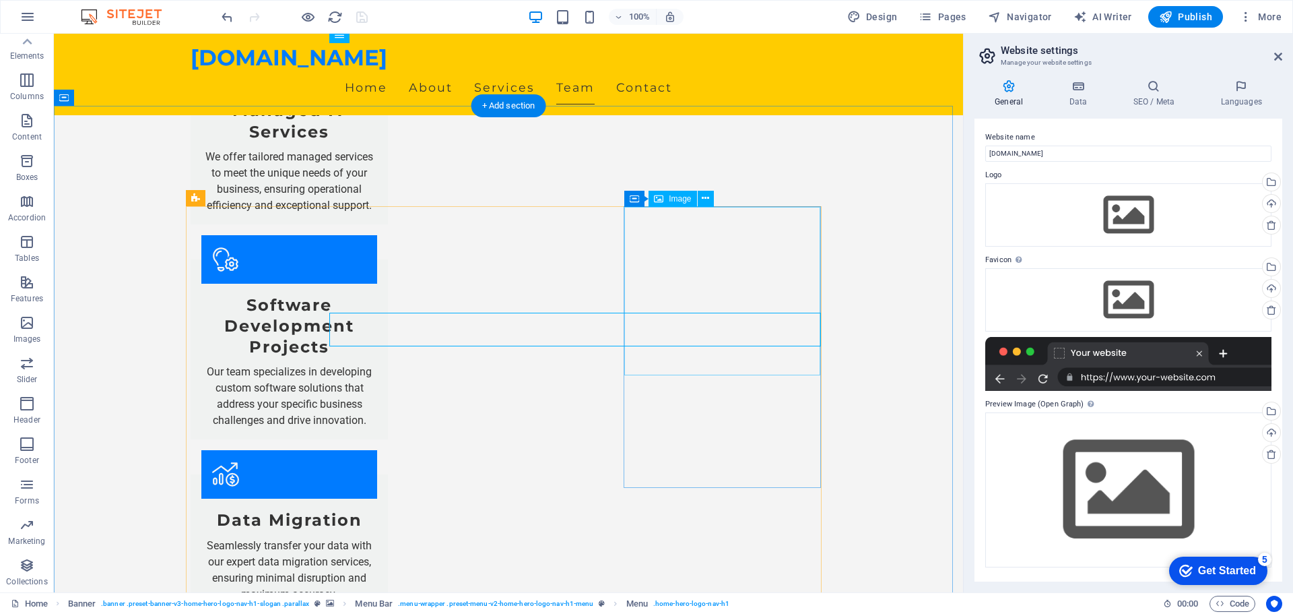
scroll to position [1280, 0]
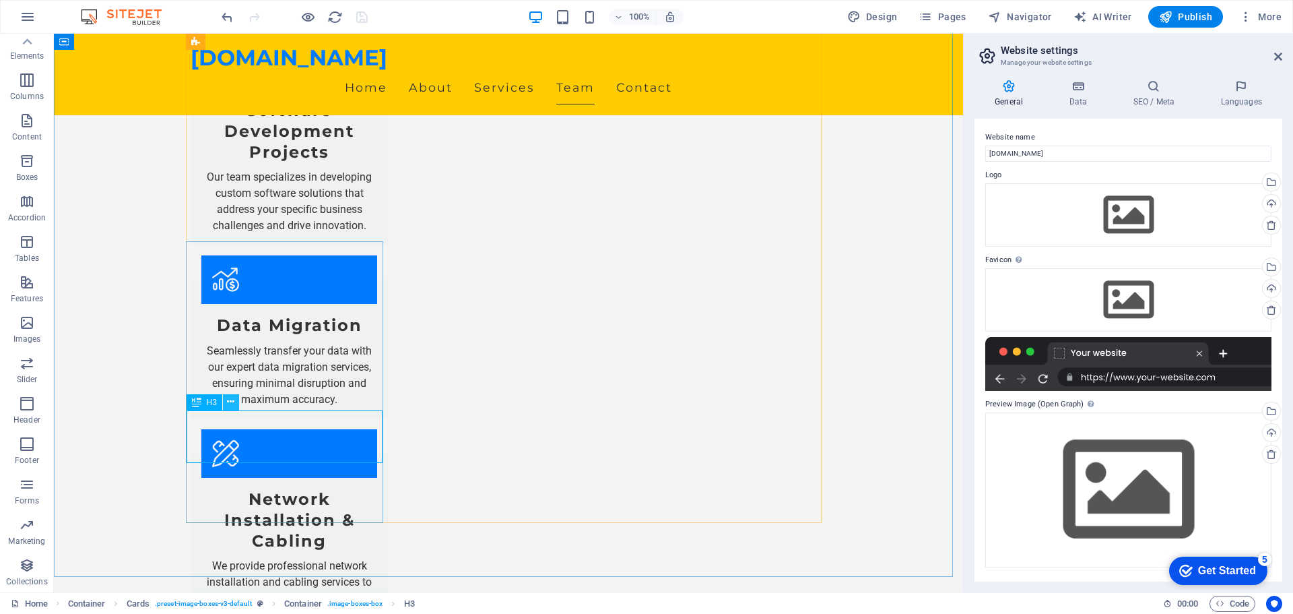
click at [228, 402] on icon at bounding box center [230, 402] width 7 height 14
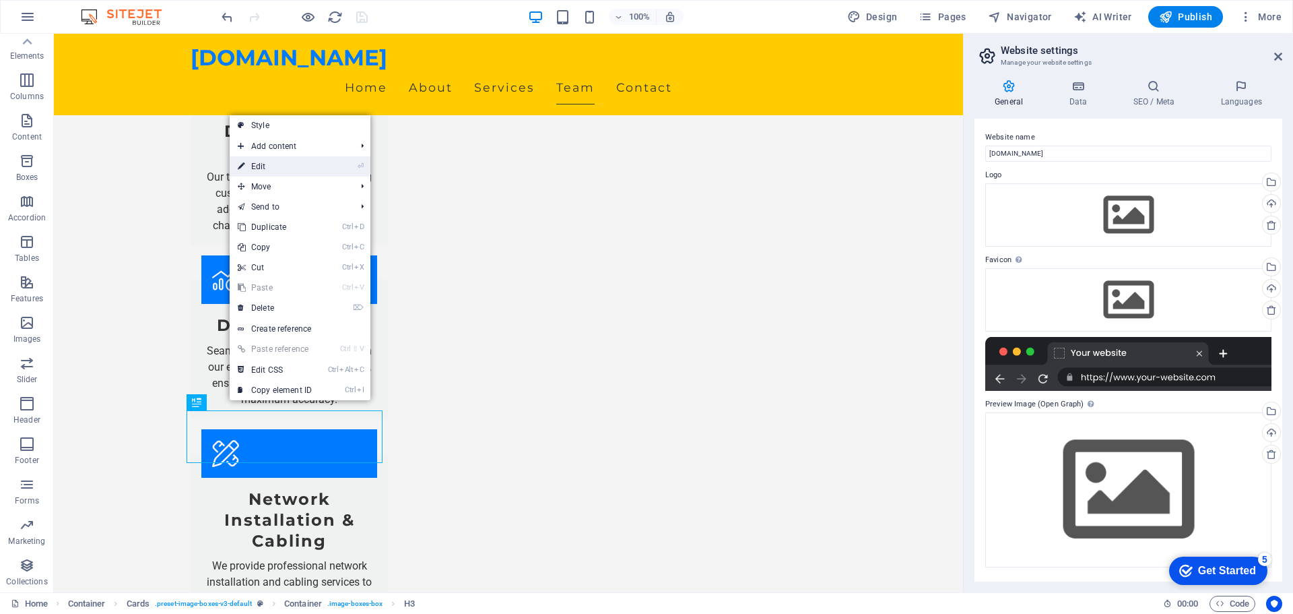
click at [256, 162] on link "⏎ Edit" at bounding box center [275, 166] width 90 height 20
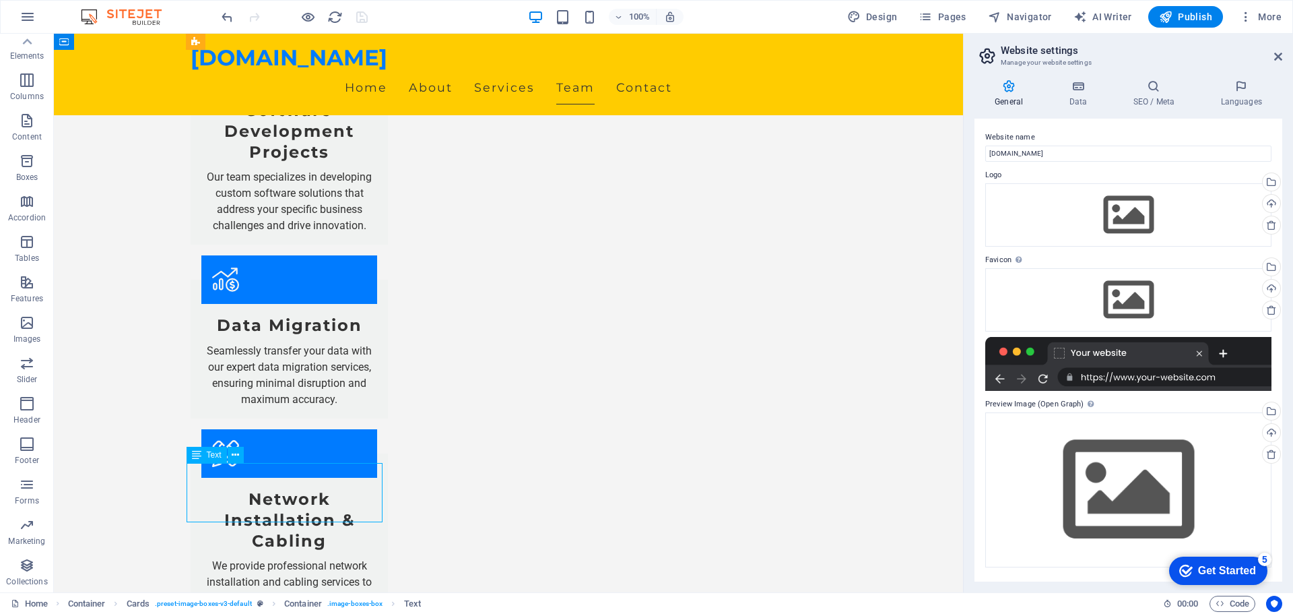
click at [218, 454] on span "Text" at bounding box center [214, 455] width 15 height 8
click at [233, 456] on icon at bounding box center [235, 455] width 7 height 14
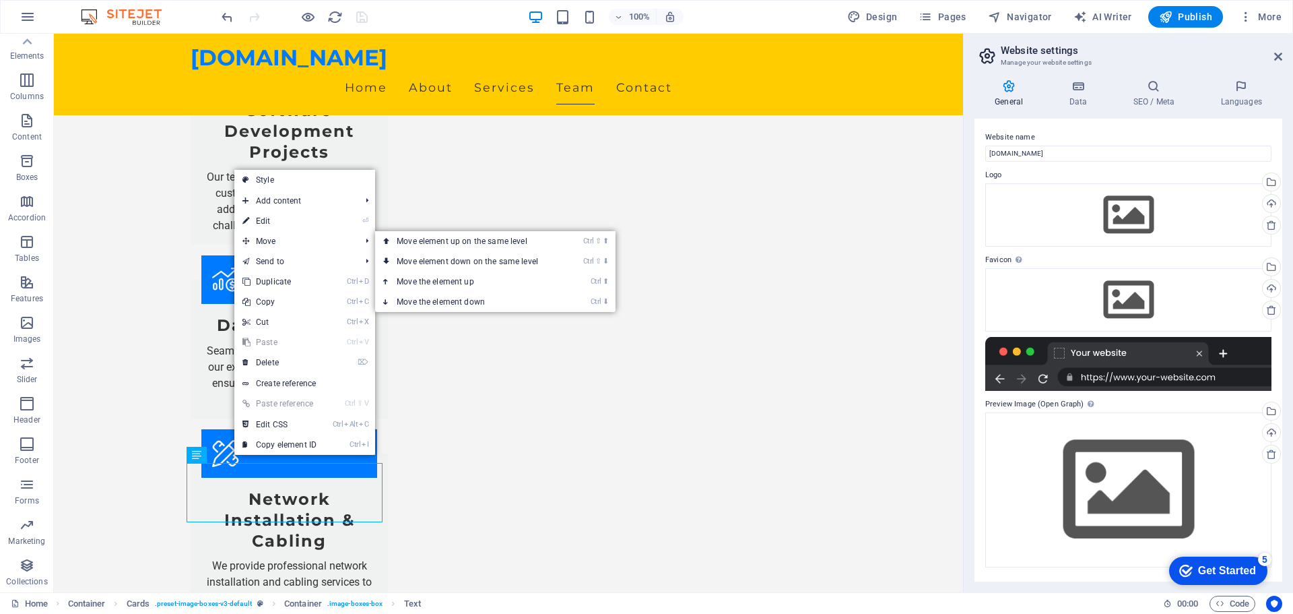
click at [261, 220] on link "⏎ Edit" at bounding box center [279, 221] width 90 height 20
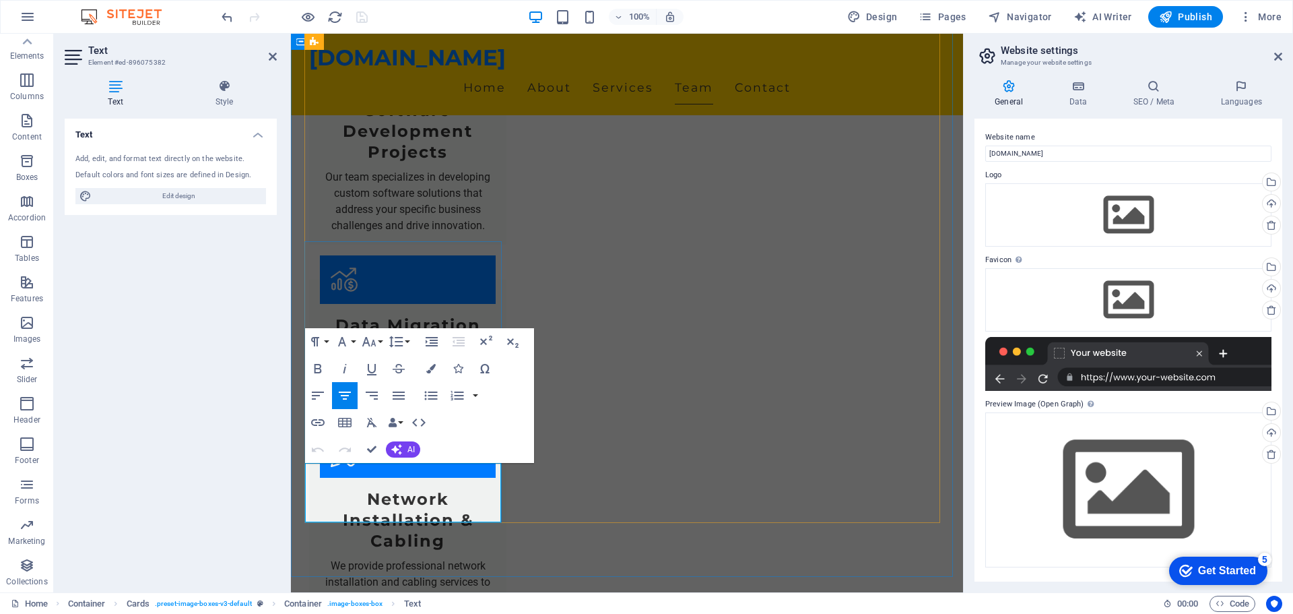
drag, startPoint x: 370, startPoint y: 444, endPoint x: 452, endPoint y: 443, distance: 82.2
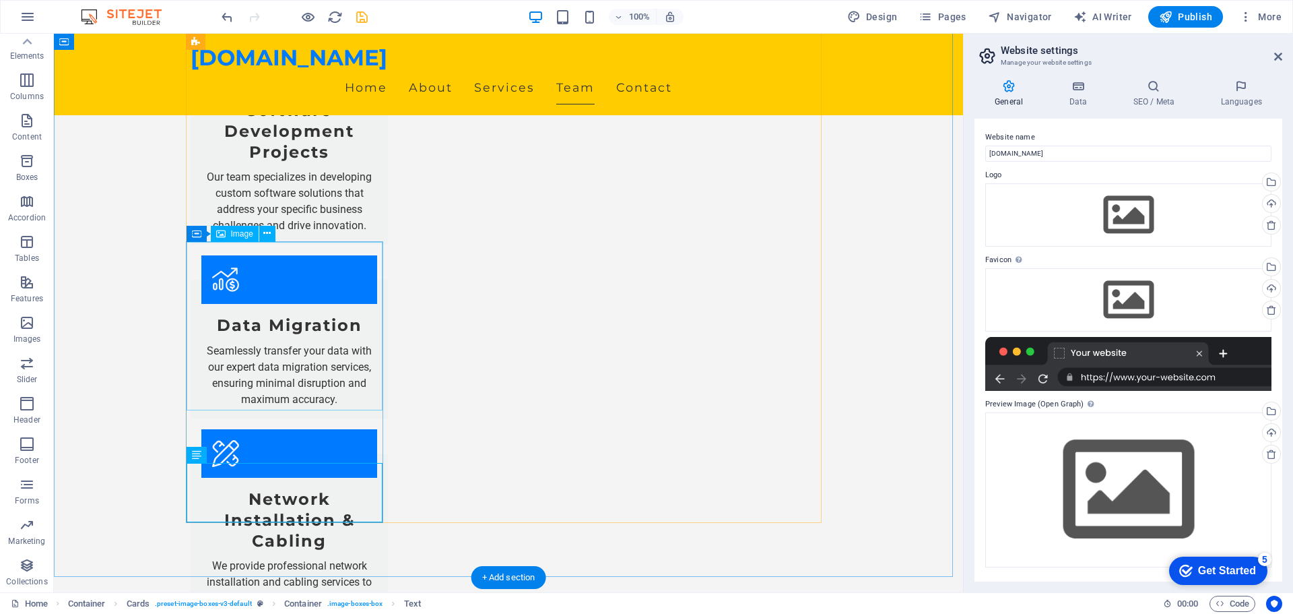
click at [249, 240] on div "Image" at bounding box center [235, 234] width 48 height 16
click at [236, 238] on div "Image" at bounding box center [235, 234] width 48 height 16
click at [229, 234] on div "Image" at bounding box center [235, 234] width 48 height 16
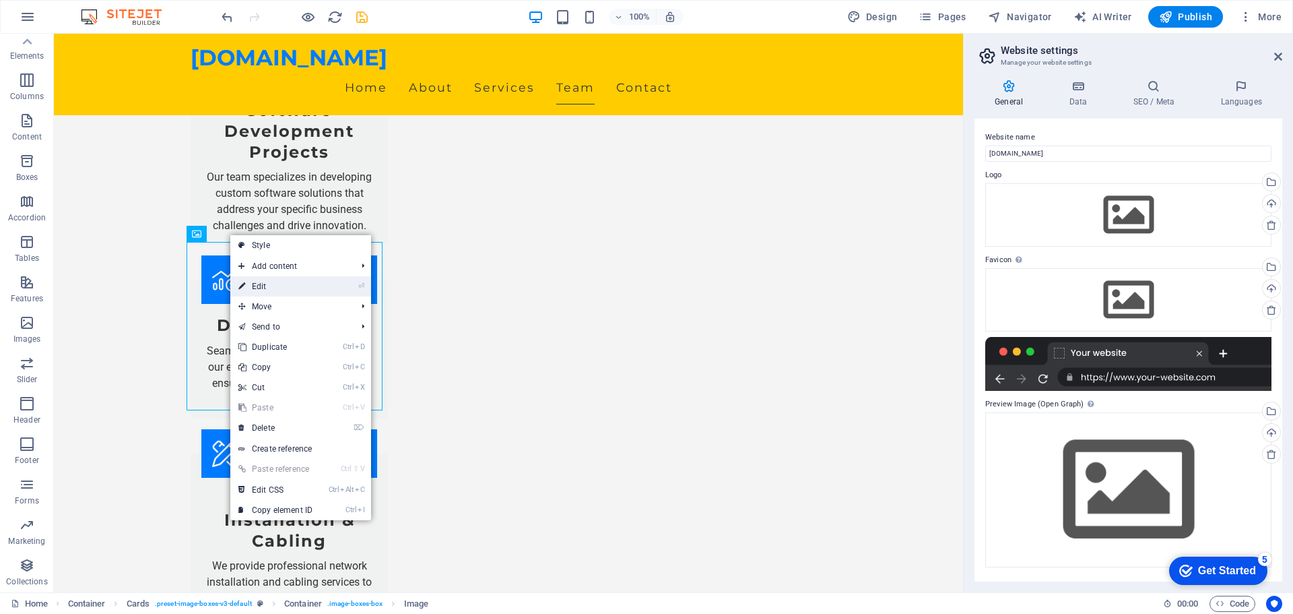
click at [271, 286] on link "⏎ Edit" at bounding box center [275, 286] width 90 height 20
select select "vw"
select select "px"
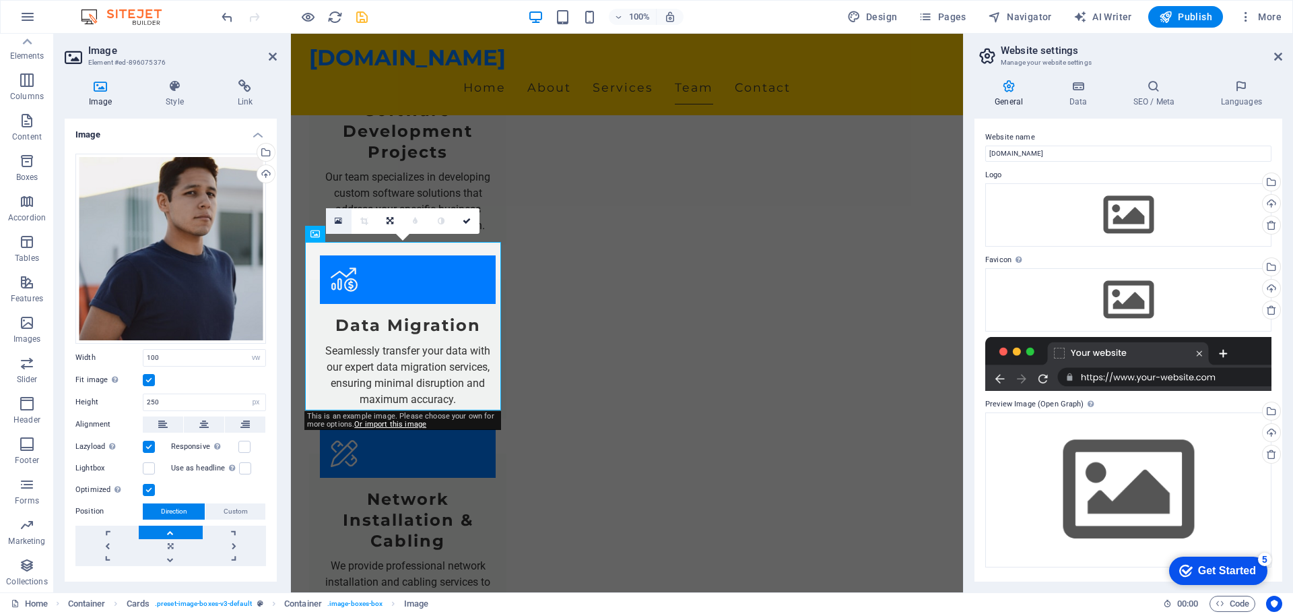
click at [339, 220] on icon at bounding box center [338, 220] width 7 height 9
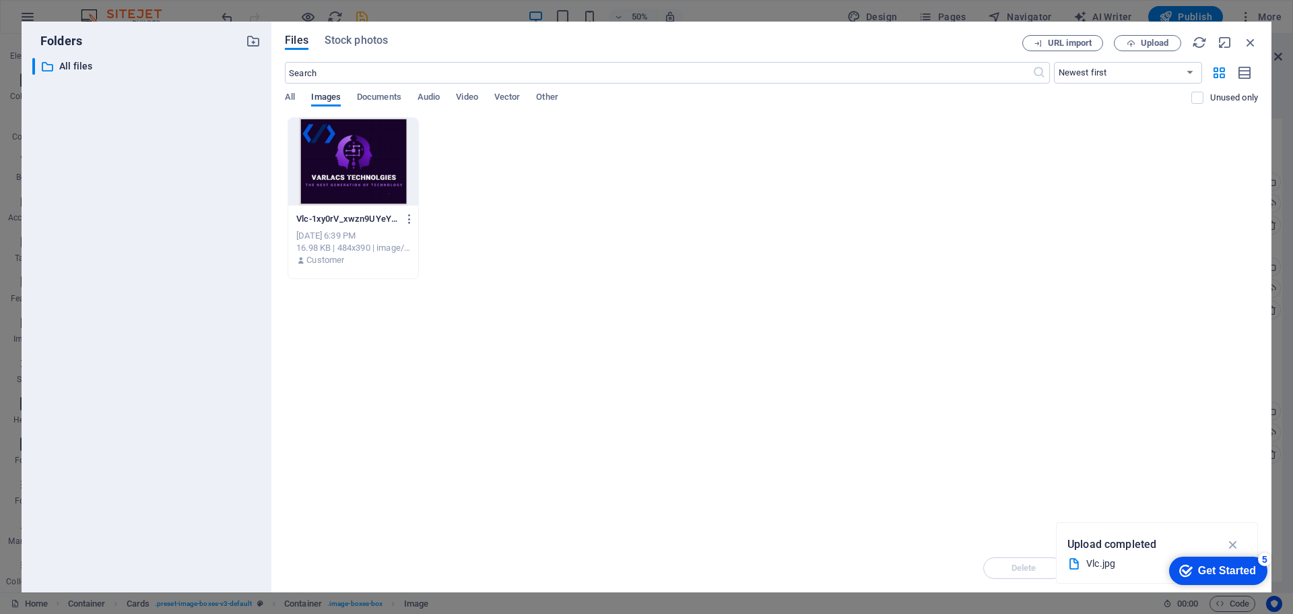
click at [331, 94] on span "Images" at bounding box center [326, 98] width 30 height 19
click at [55, 70] on div "​ All files All files" at bounding box center [134, 66] width 204 height 17
click at [63, 65] on p "All files" at bounding box center [147, 66] width 176 height 15
click at [365, 44] on span "Stock photos" at bounding box center [356, 40] width 63 height 16
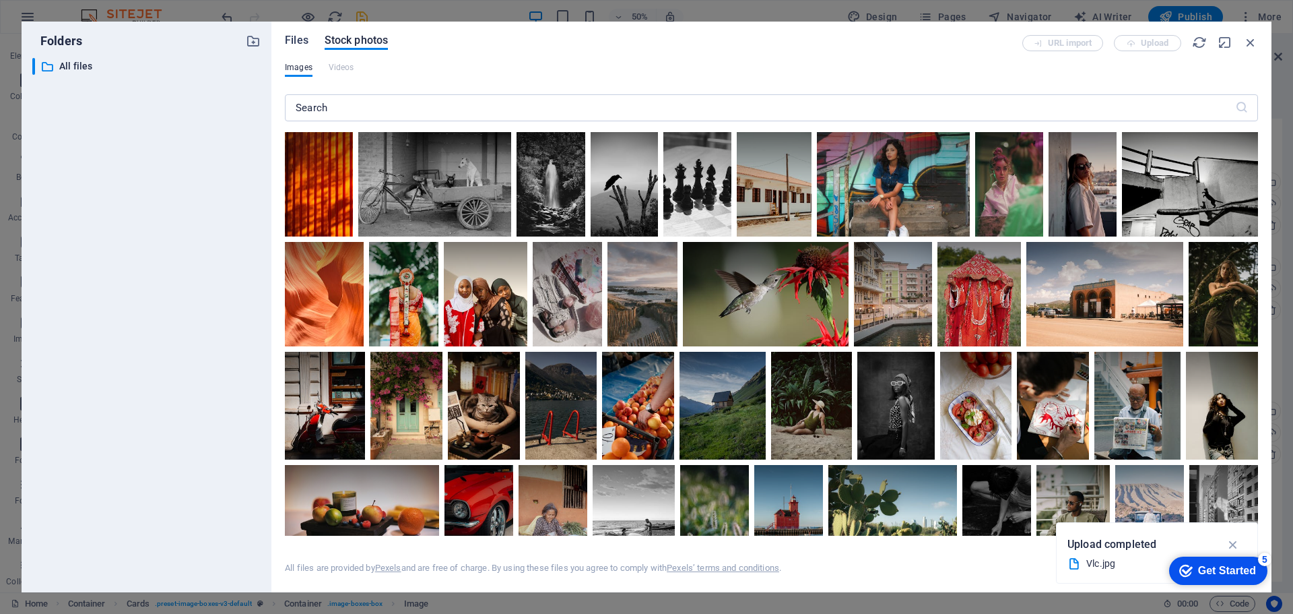
click at [289, 36] on span "Files" at bounding box center [297, 40] width 24 height 16
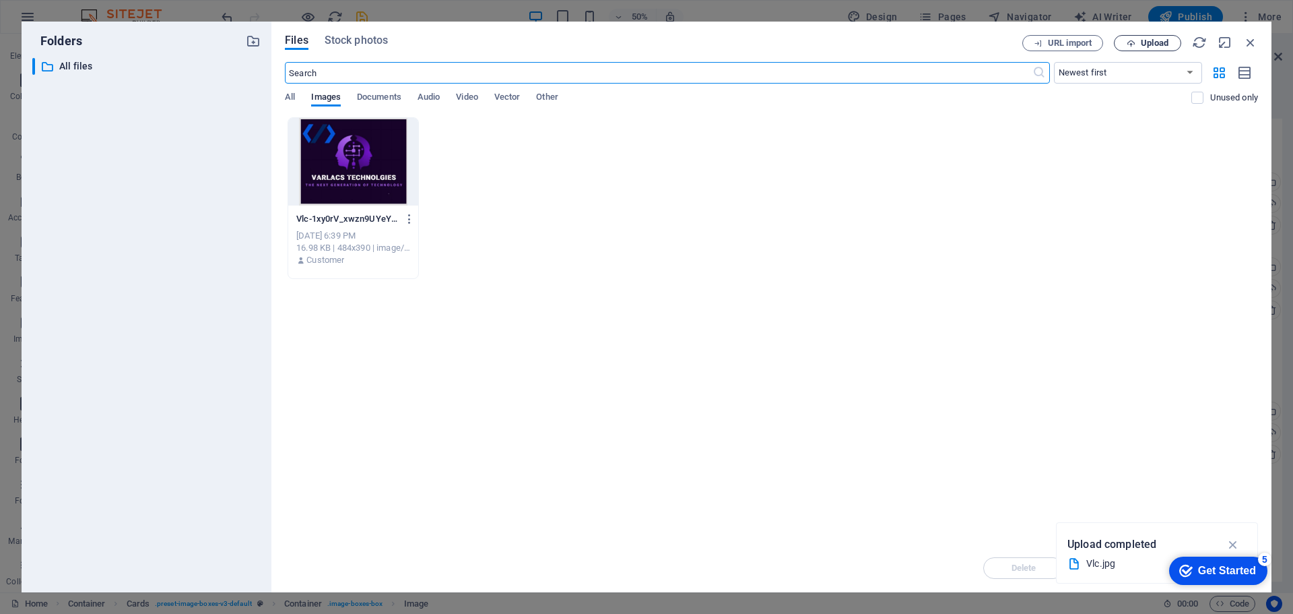
click at [1156, 42] on span "Upload" at bounding box center [1155, 43] width 28 height 8
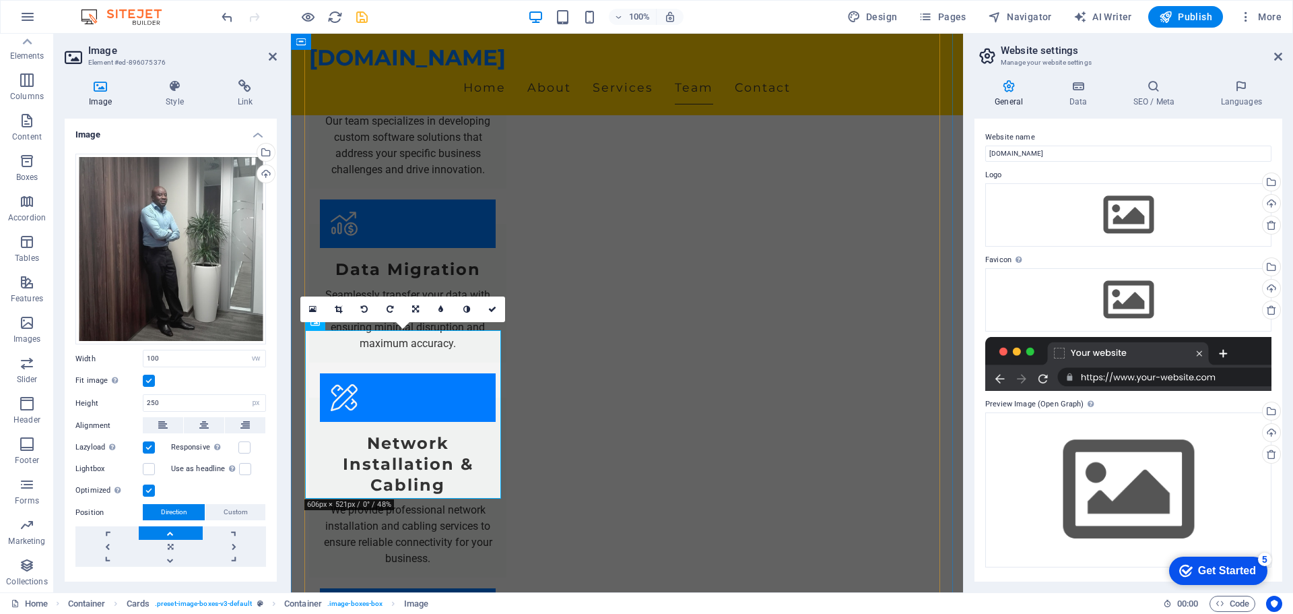
scroll to position [1355, 0]
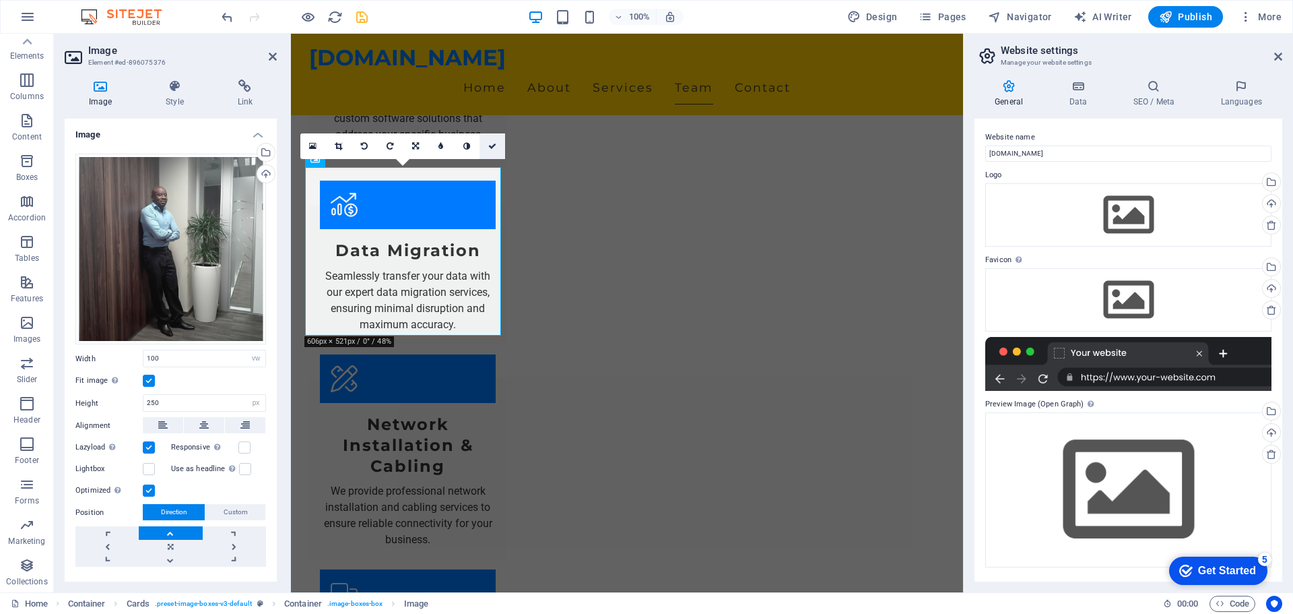
click at [497, 144] on link at bounding box center [493, 146] width 26 height 26
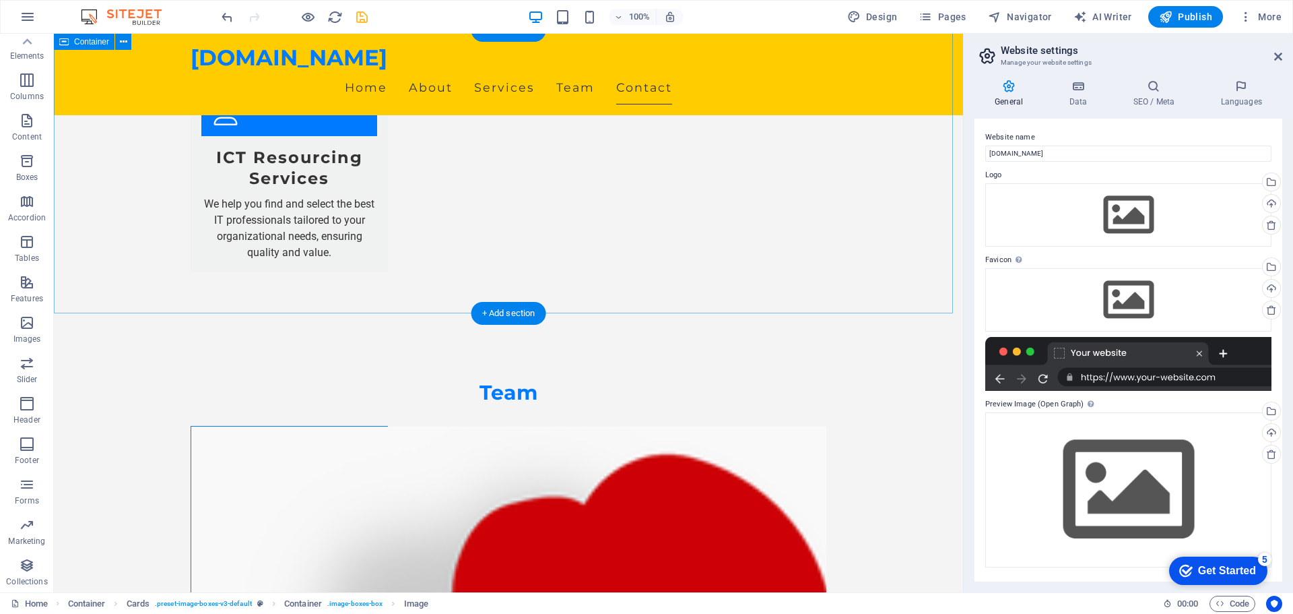
scroll to position [2173, 0]
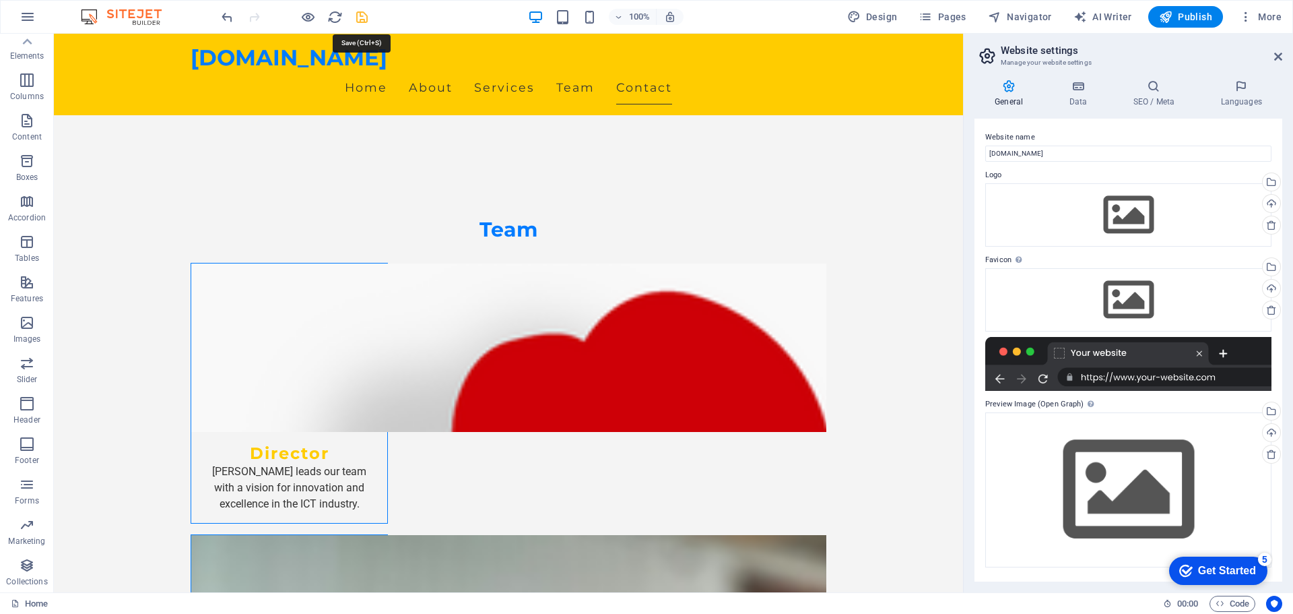
click at [354, 15] on icon "save" at bounding box center [361, 16] width 15 height 15
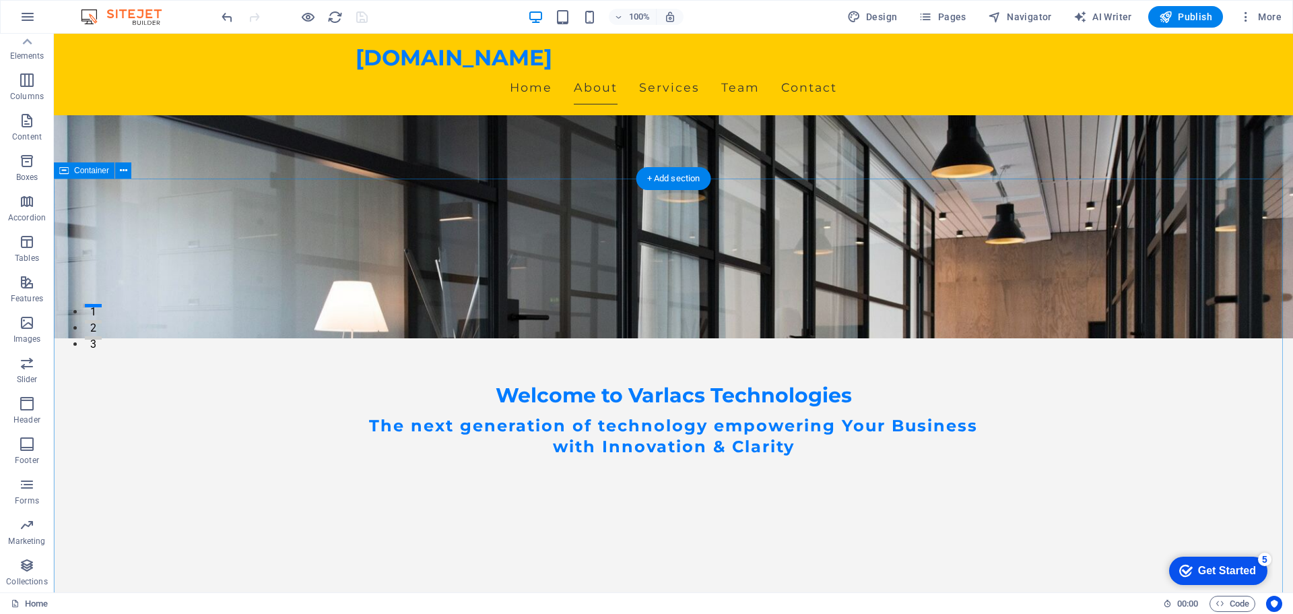
scroll to position [0, 0]
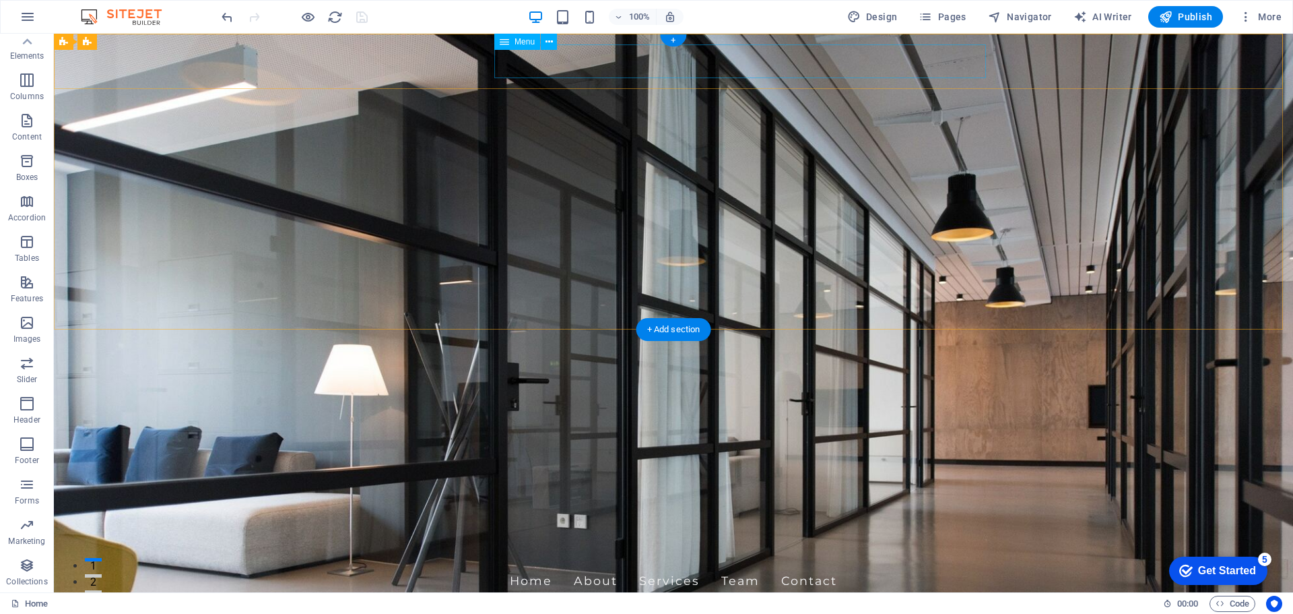
click at [880, 564] on nav "Home About Services Team Contact" at bounding box center [674, 581] width 636 height 34
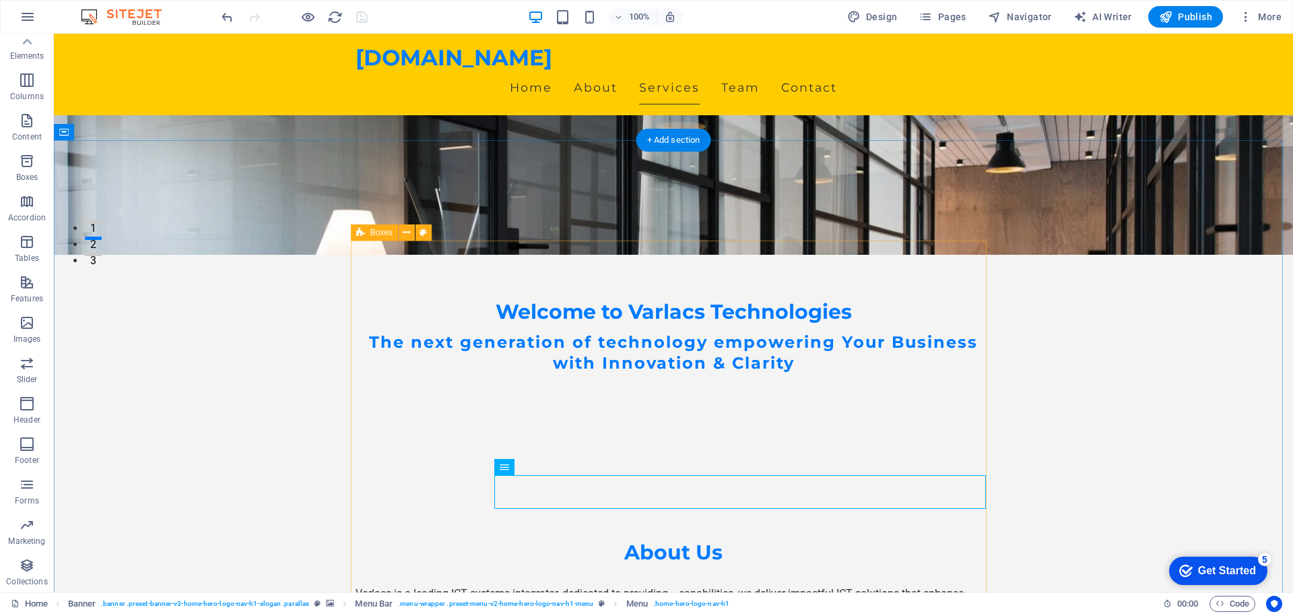
scroll to position [337, 0]
